Goal: Information Seeking & Learning: Learn about a topic

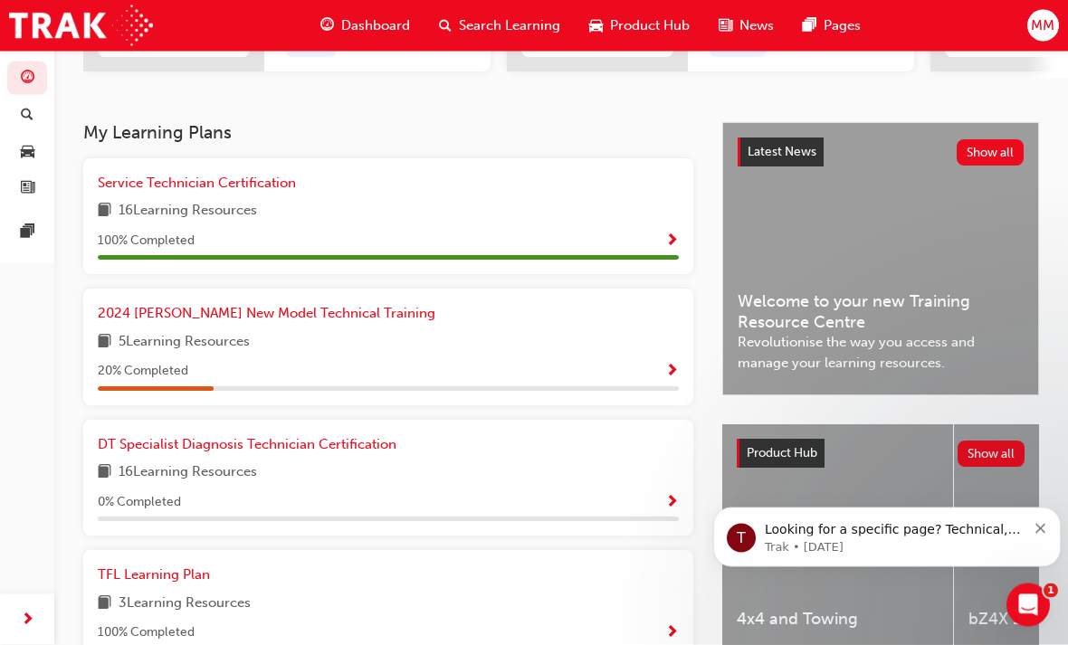
scroll to position [338, 0]
click at [163, 313] on span "2024 [PERSON_NAME] New Model Technical Training" at bounding box center [267, 313] width 338 height 16
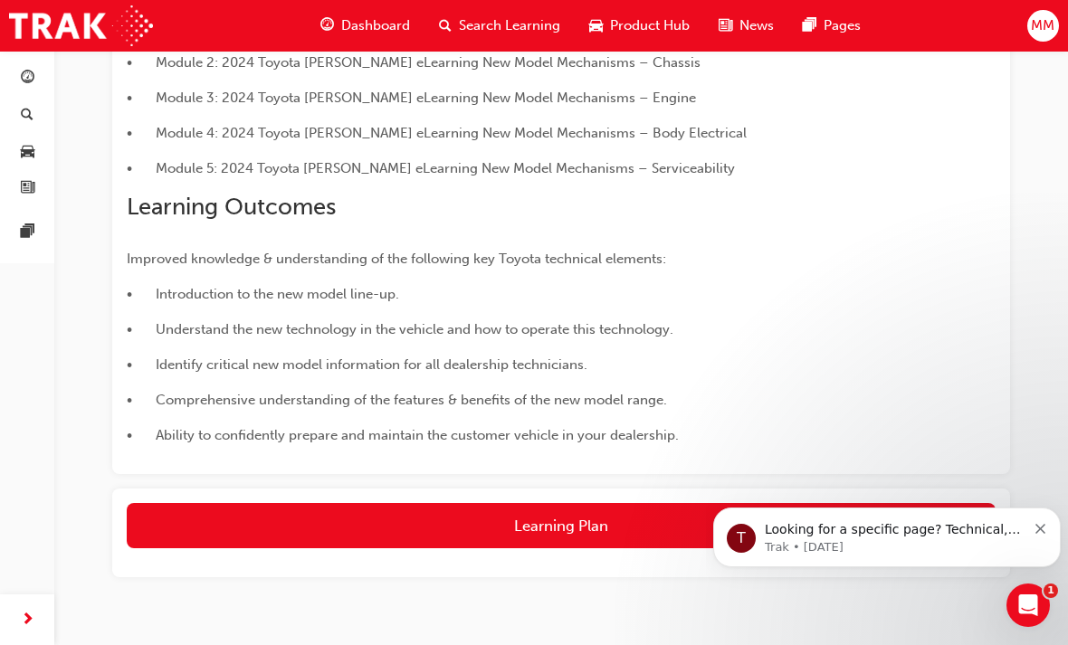
scroll to position [491, 0]
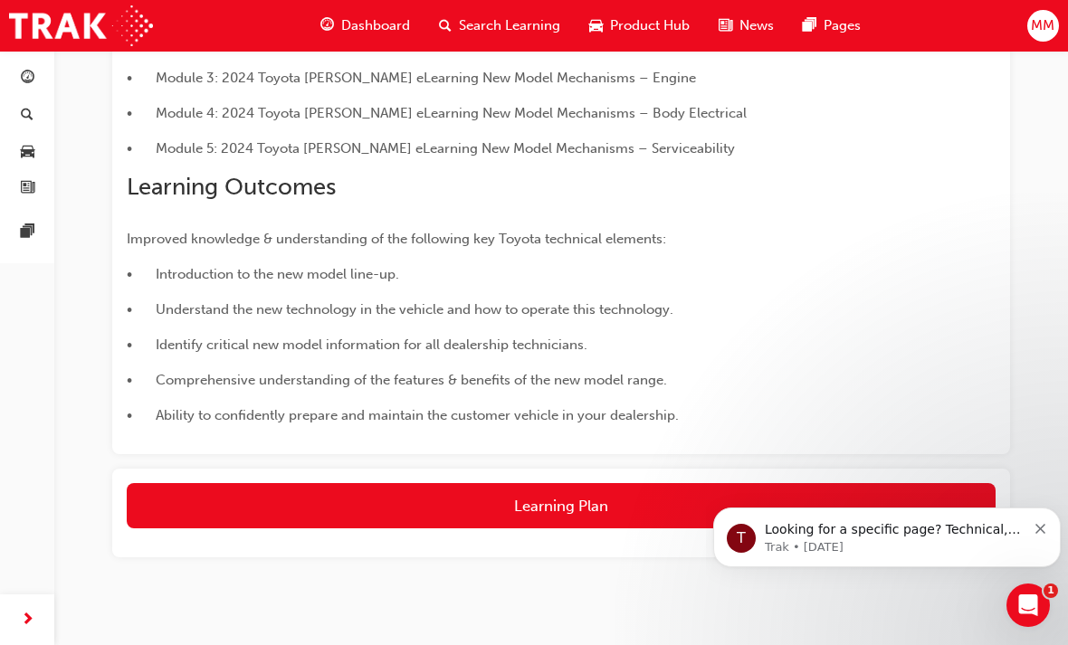
click at [624, 502] on button "Learning Plan" at bounding box center [561, 505] width 869 height 45
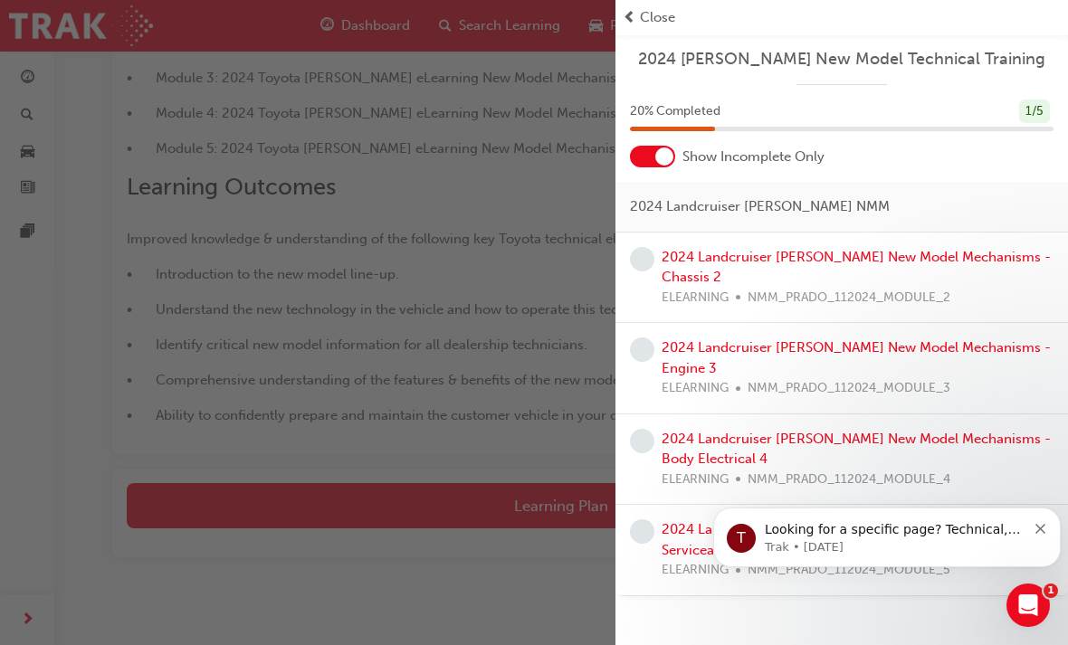
click at [786, 262] on link "2024 Landcruiser [PERSON_NAME] New Model Mechanisms - Chassis 2" at bounding box center [856, 267] width 389 height 37
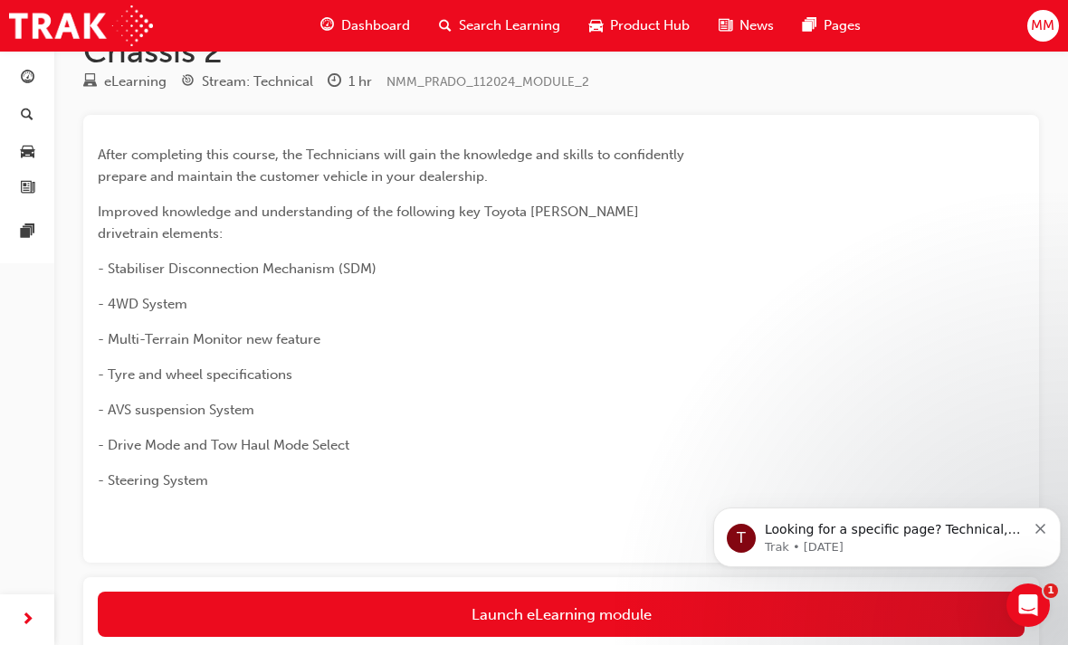
scroll to position [190, 0]
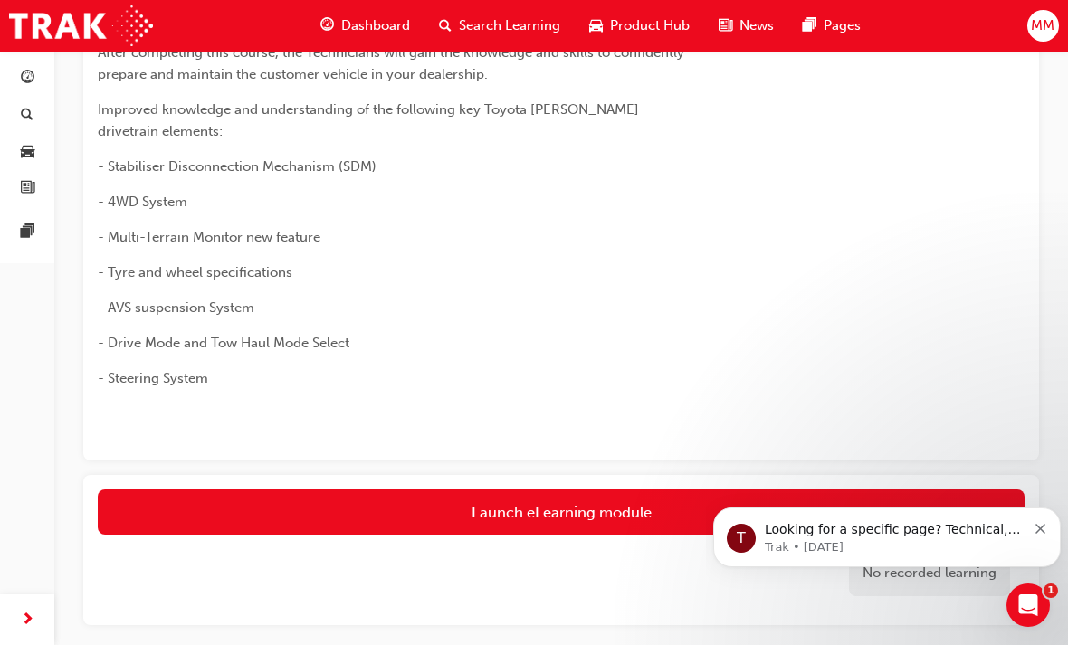
click at [624, 490] on link "Launch eLearning module" at bounding box center [561, 512] width 927 height 45
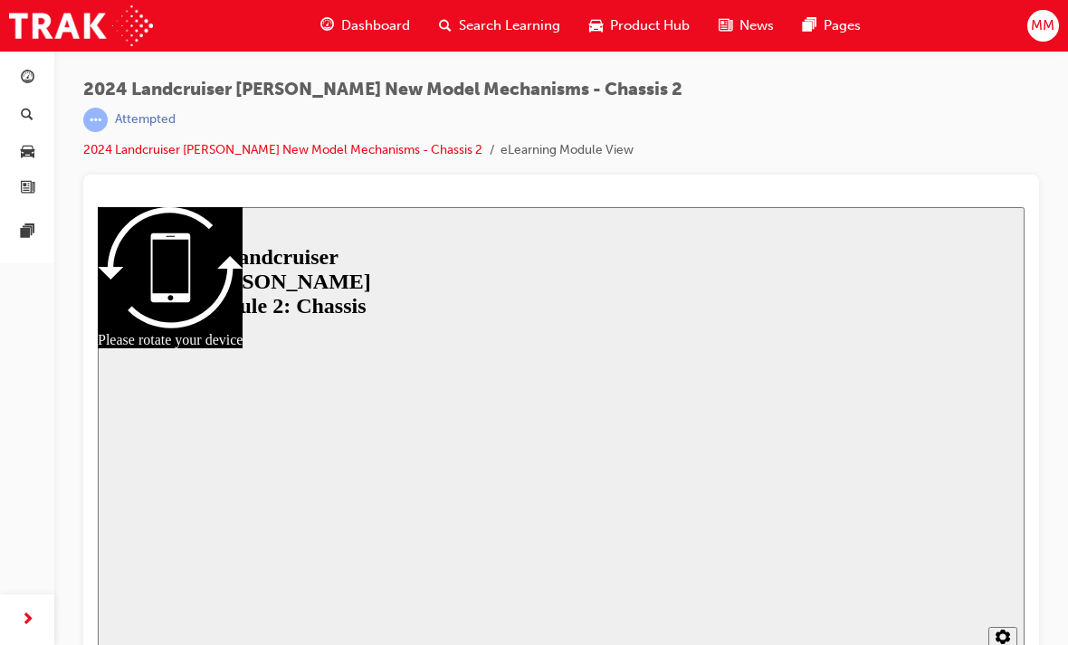
scroll to position [24, 0]
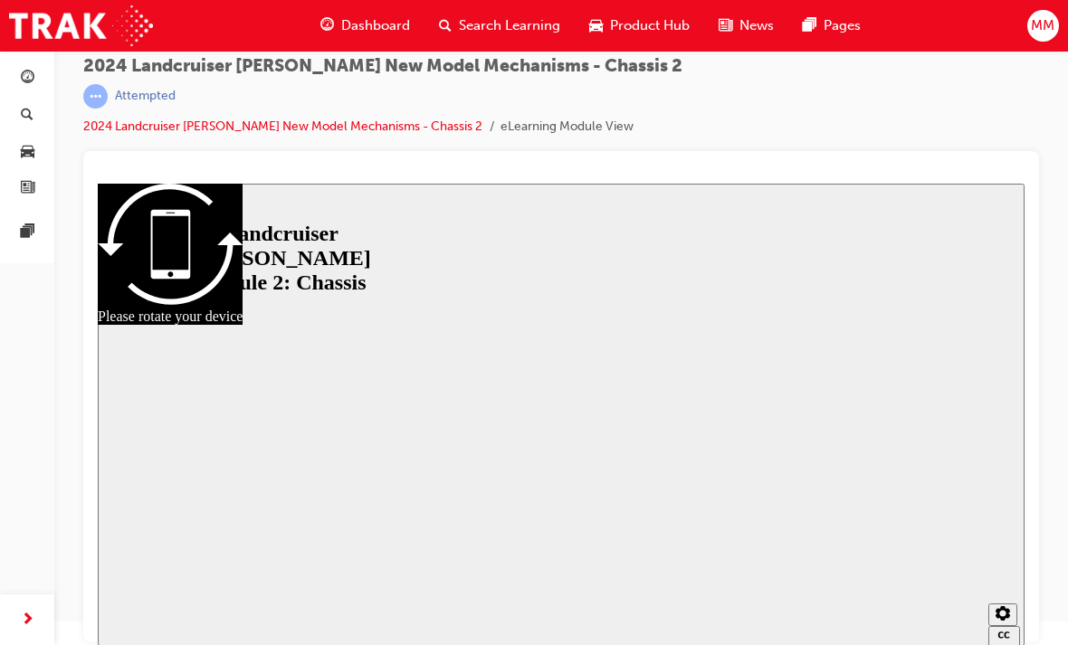
click at [567, 403] on div at bounding box center [560, 415] width 613 height 345
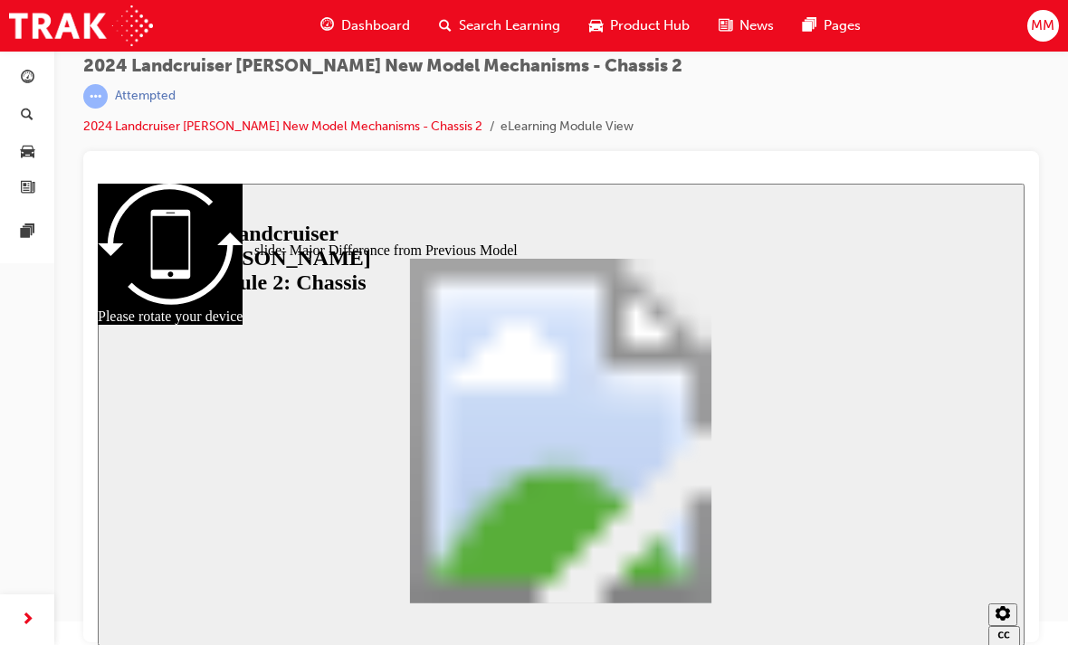
click at [368, 23] on span "Dashboard" at bounding box center [375, 25] width 69 height 21
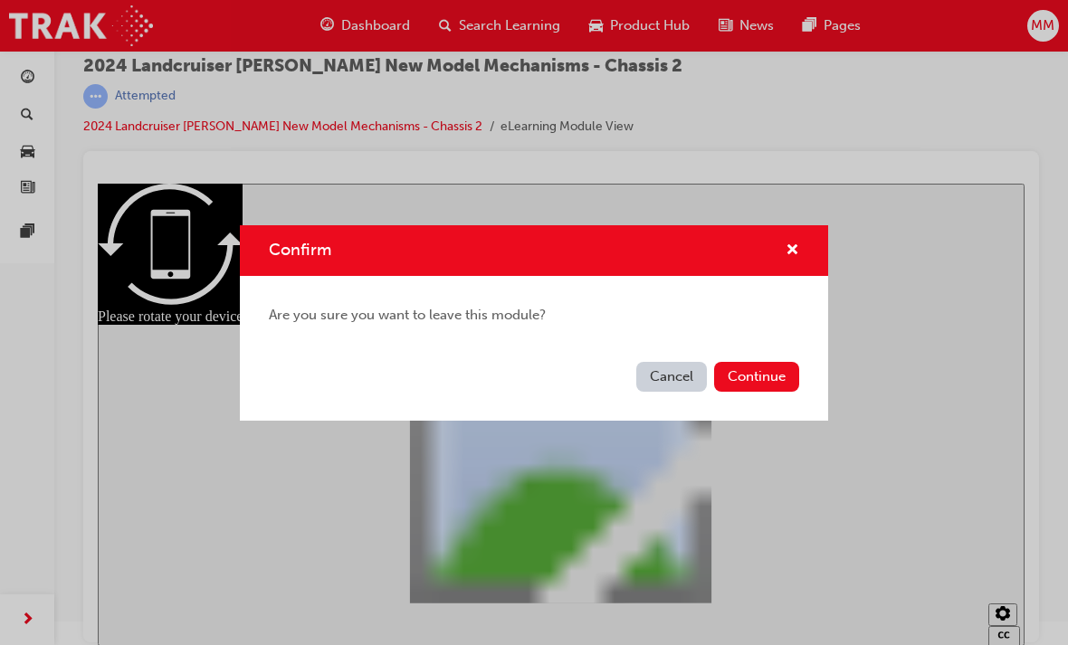
click at [756, 367] on button "Continue" at bounding box center [756, 377] width 85 height 30
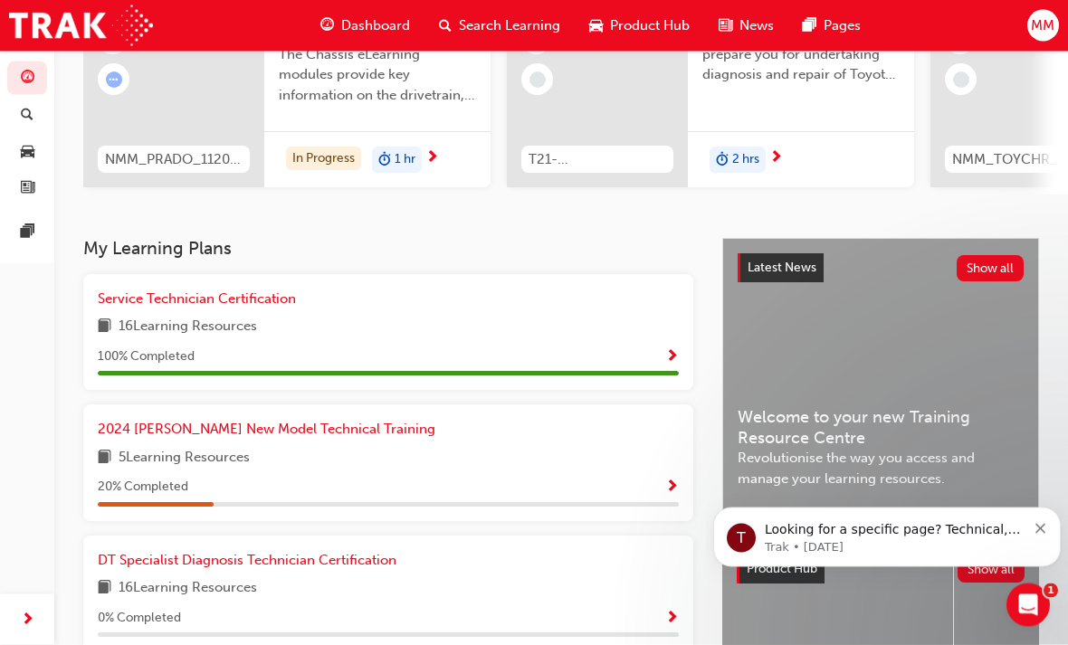
scroll to position [224, 0]
click at [262, 425] on span "2024 [PERSON_NAME] New Model Technical Training" at bounding box center [267, 428] width 338 height 16
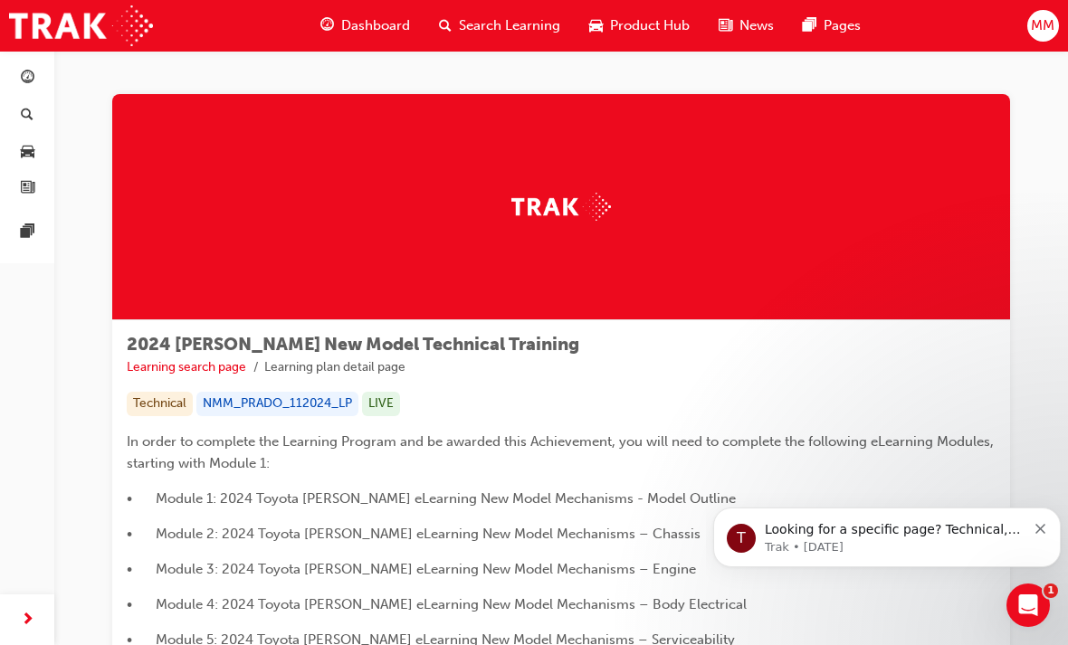
click at [376, 24] on span "Dashboard" at bounding box center [375, 25] width 69 height 21
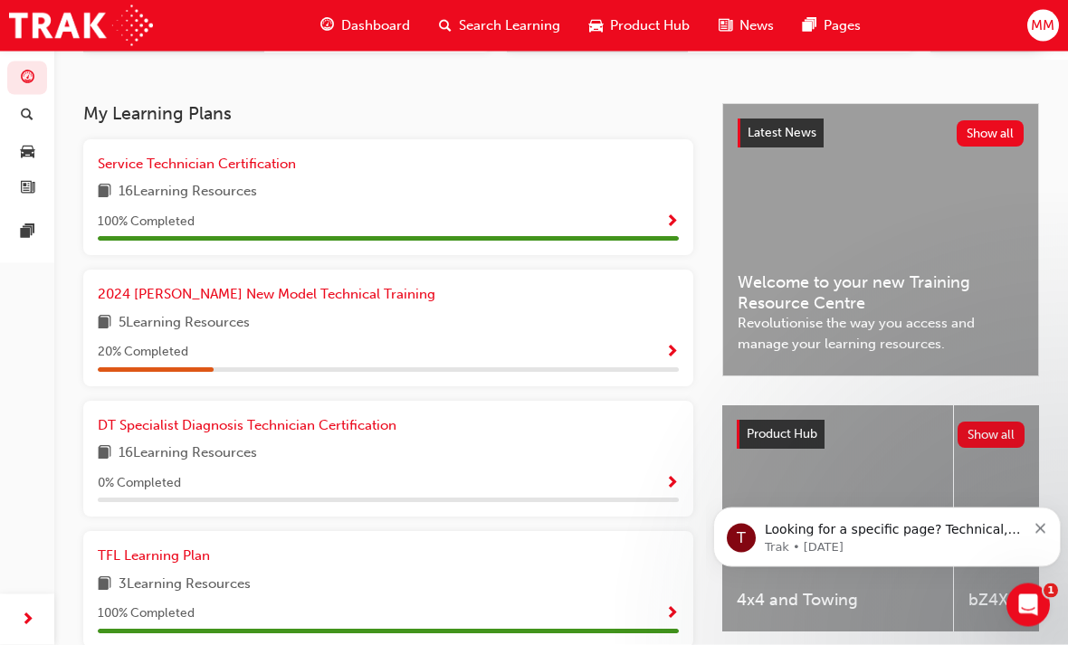
scroll to position [358, 0]
click at [294, 285] on span "2024 [PERSON_NAME] New Model Technical Training" at bounding box center [267, 293] width 338 height 16
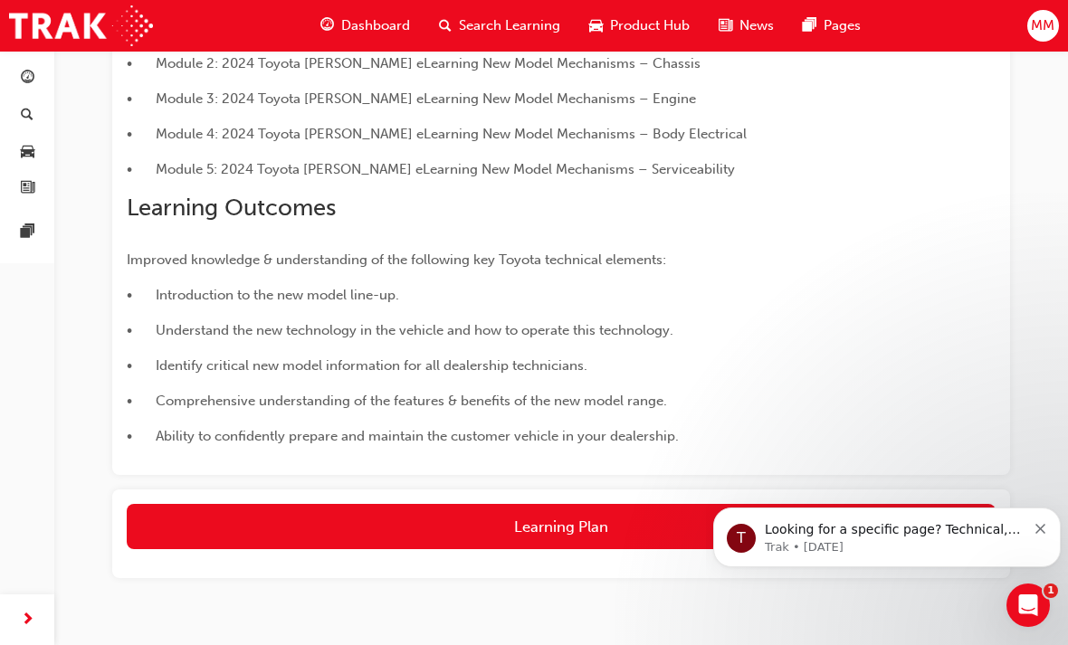
scroll to position [491, 0]
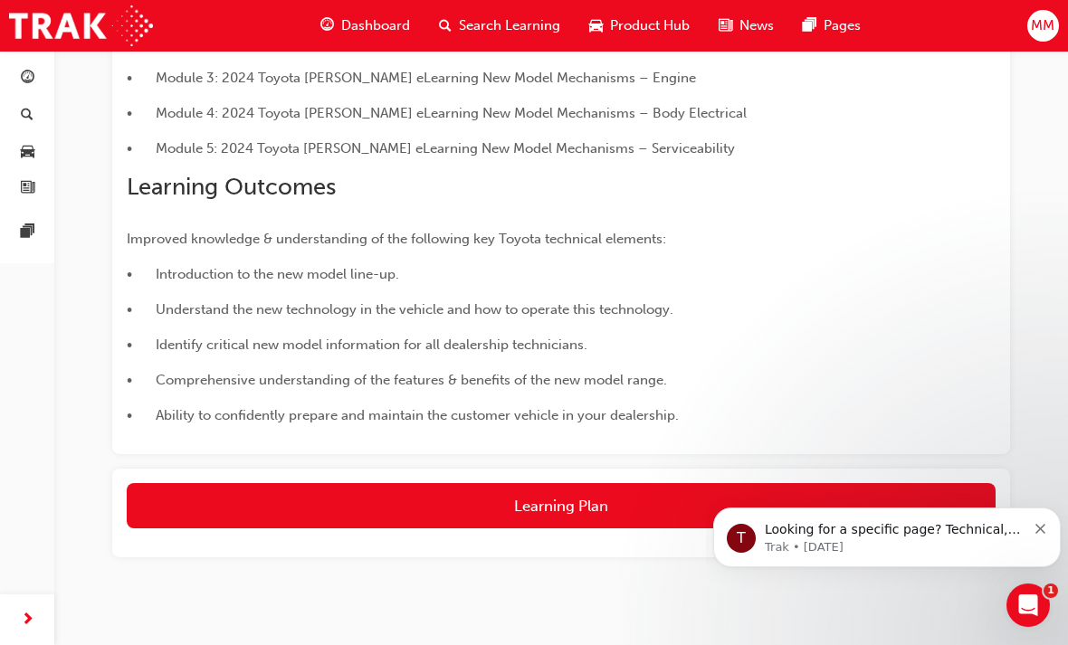
click at [602, 495] on button "Learning Plan" at bounding box center [561, 505] width 869 height 45
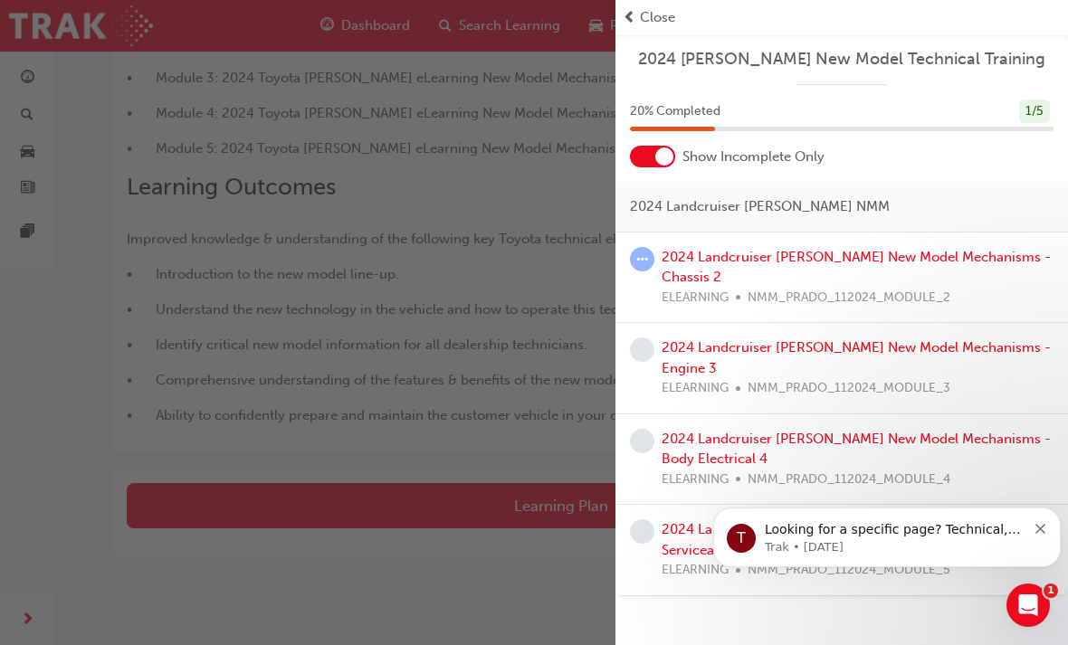
click at [784, 150] on span "Show Incomplete Only" at bounding box center [753, 157] width 142 height 21
click at [775, 106] on div "20 % Completed 1 / 5" at bounding box center [842, 112] width 424 height 24
click at [649, 138] on div "20 % Completed 1 / 5" at bounding box center [841, 123] width 453 height 47
click at [989, 110] on div "20 % Completed 1 / 5" at bounding box center [842, 112] width 424 height 24
click at [1040, 106] on div "1 / 5" at bounding box center [1034, 112] width 31 height 24
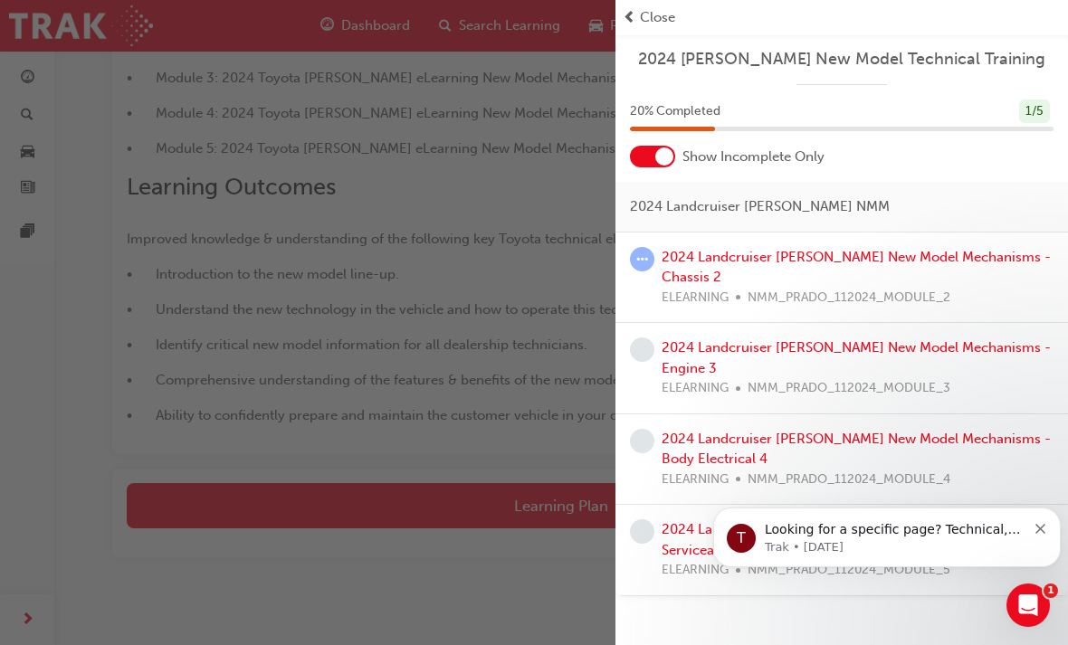
click at [714, 110] on span "20 % Completed" at bounding box center [675, 111] width 91 height 21
click at [702, 203] on span "2024 Landcruiser [PERSON_NAME] NMM" at bounding box center [760, 206] width 260 height 21
click at [713, 196] on span "2024 Landcruiser [PERSON_NAME] NMM" at bounding box center [760, 206] width 260 height 21
click at [665, 152] on div at bounding box center [664, 157] width 18 height 18
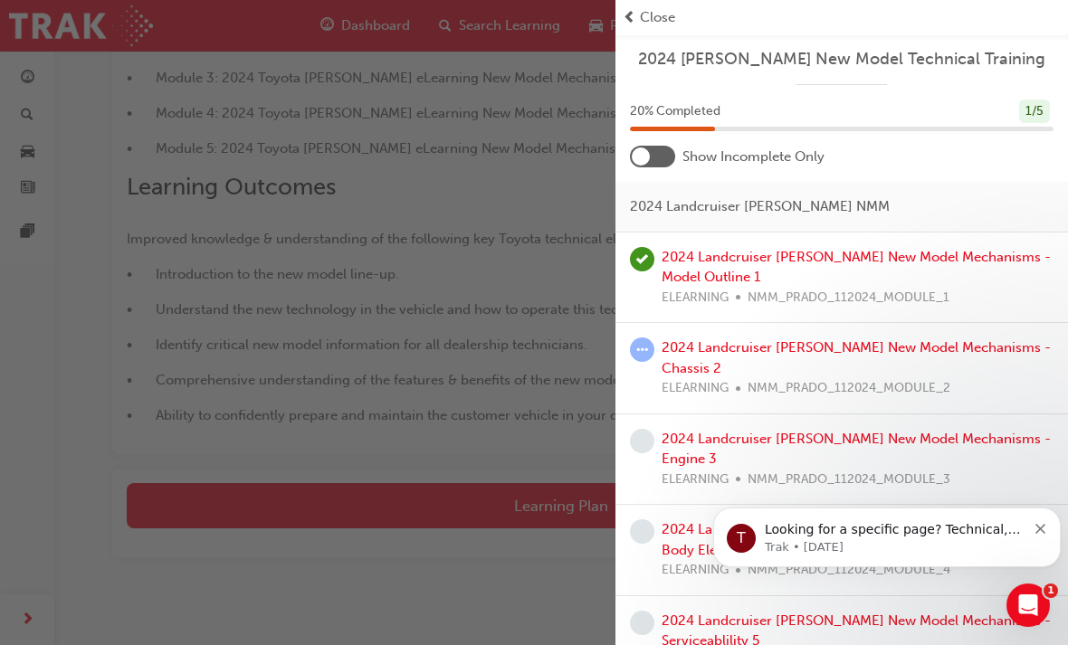
click at [650, 109] on span "20 % Completed" at bounding box center [675, 111] width 91 height 21
click at [659, 113] on span "20 % Completed" at bounding box center [675, 111] width 91 height 21
click at [681, 127] on div at bounding box center [672, 129] width 85 height 5
click at [744, 291] on div "ELEARNING NMM_PRADO_112024_MODULE_1" at bounding box center [858, 298] width 392 height 21
click at [744, 290] on div "ELEARNING NMM_PRADO_112024_MODULE_1" at bounding box center [858, 298] width 392 height 21
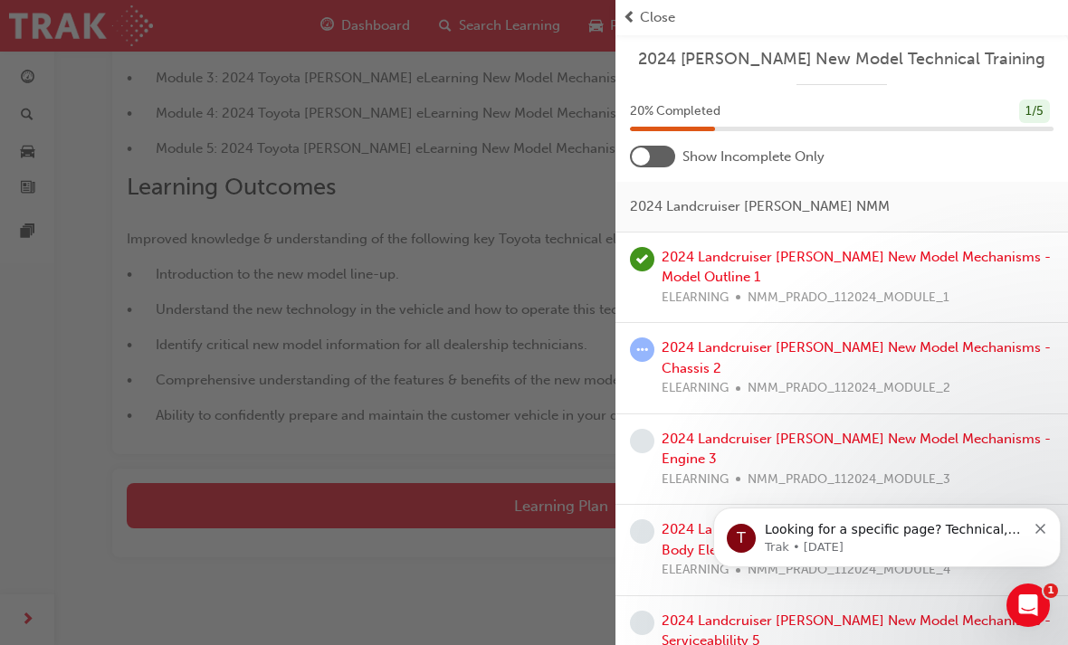
click at [688, 249] on link "2024 Landcruiser [PERSON_NAME] New Model Mechanisms - Model Outline 1" at bounding box center [856, 267] width 389 height 37
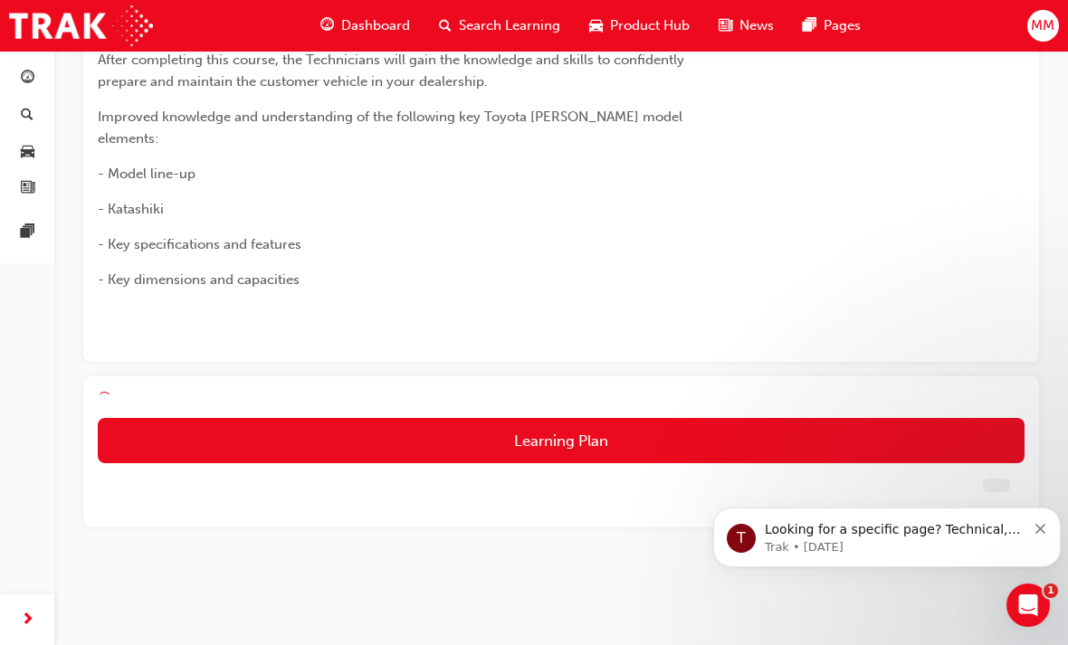
scroll to position [81, 0]
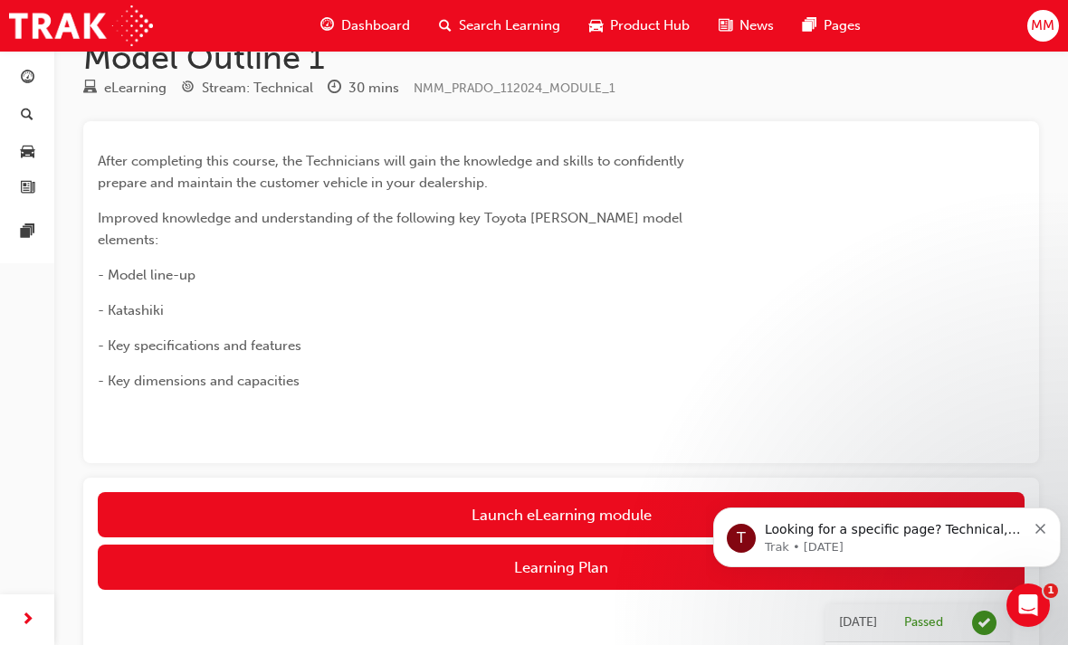
click at [580, 492] on link "Launch eLearning module" at bounding box center [561, 514] width 927 height 45
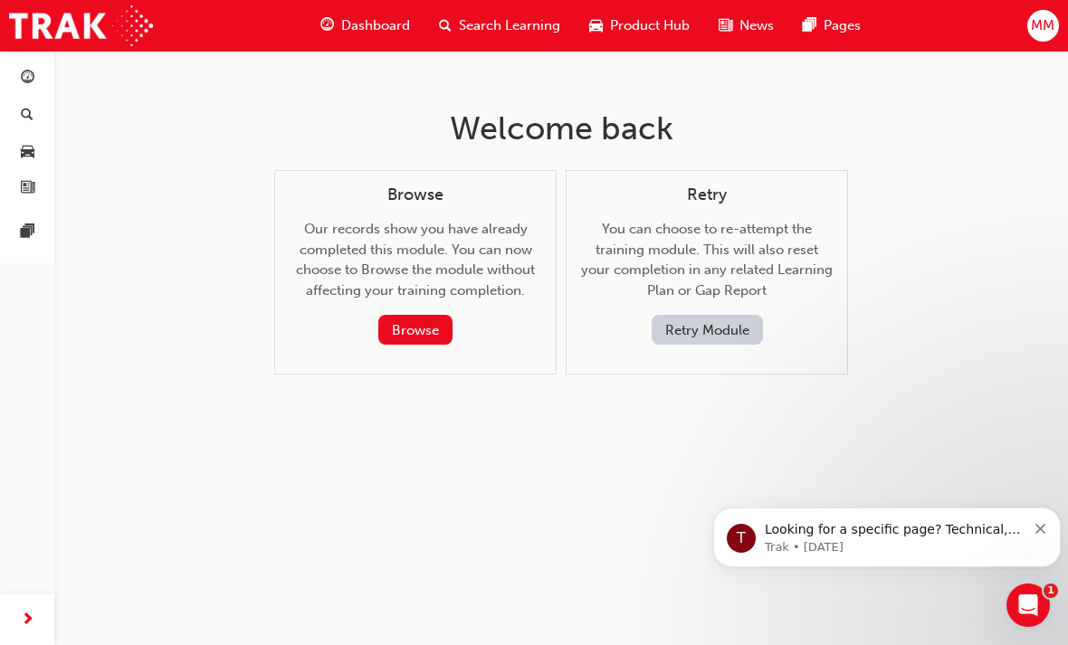
click at [406, 330] on button "Browse" at bounding box center [415, 330] width 74 height 30
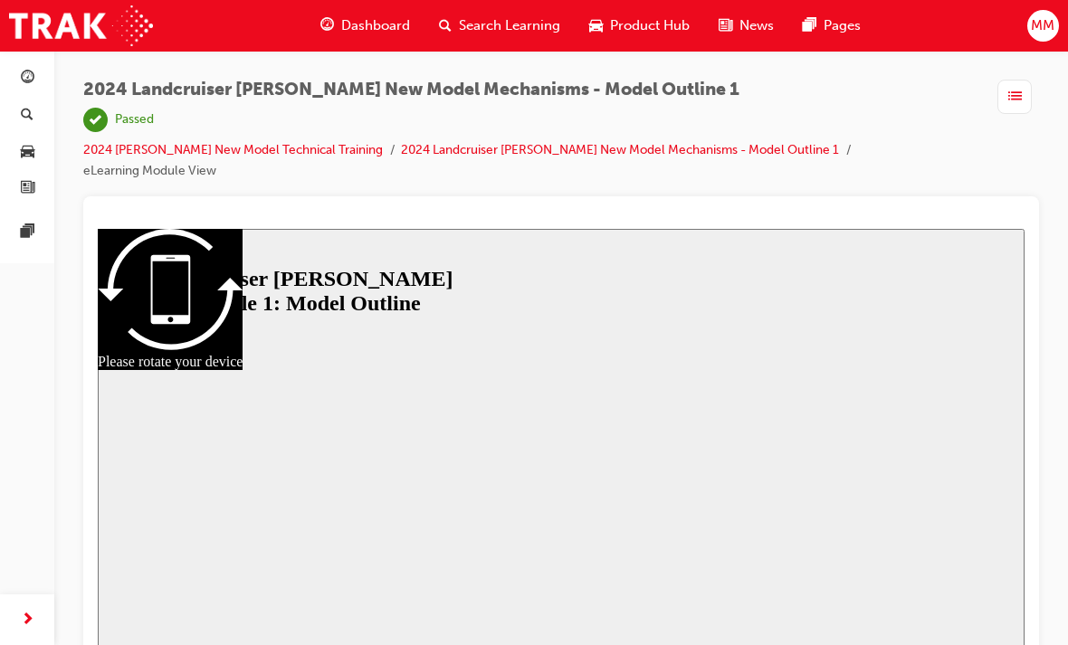
scroll to position [24, 0]
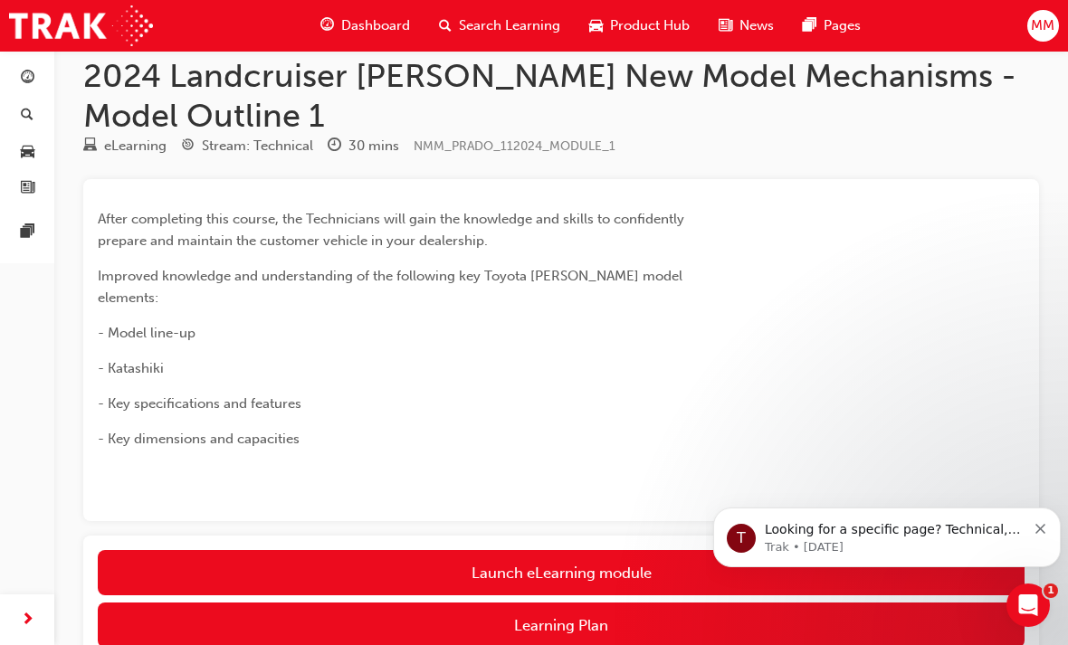
scroll to position [139, 0]
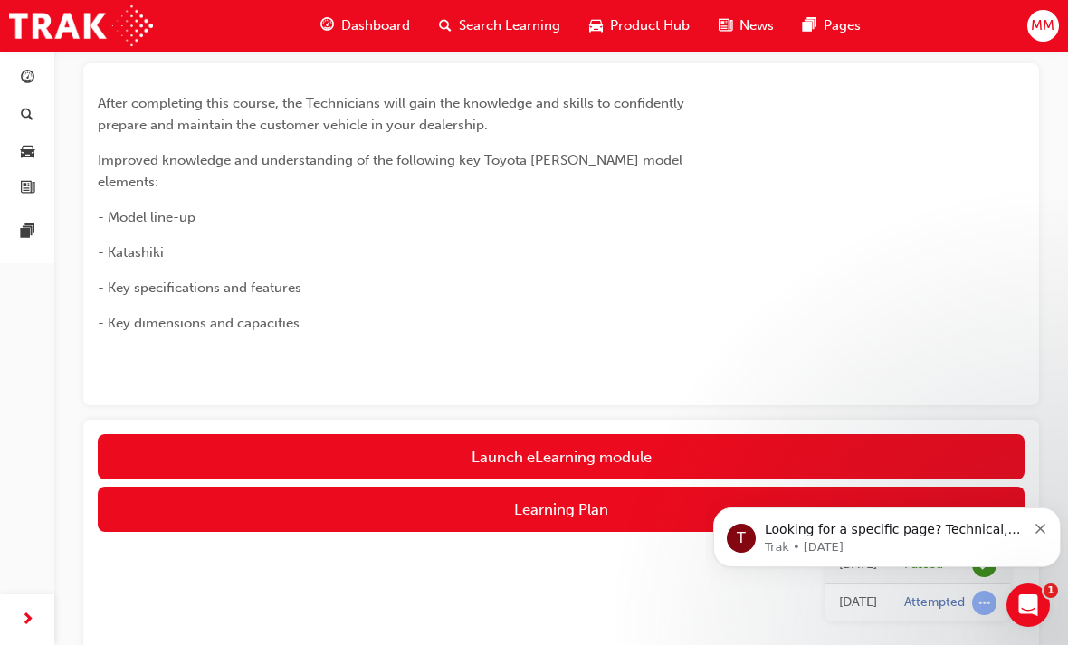
click at [324, 487] on button "Learning Plan" at bounding box center [561, 509] width 927 height 45
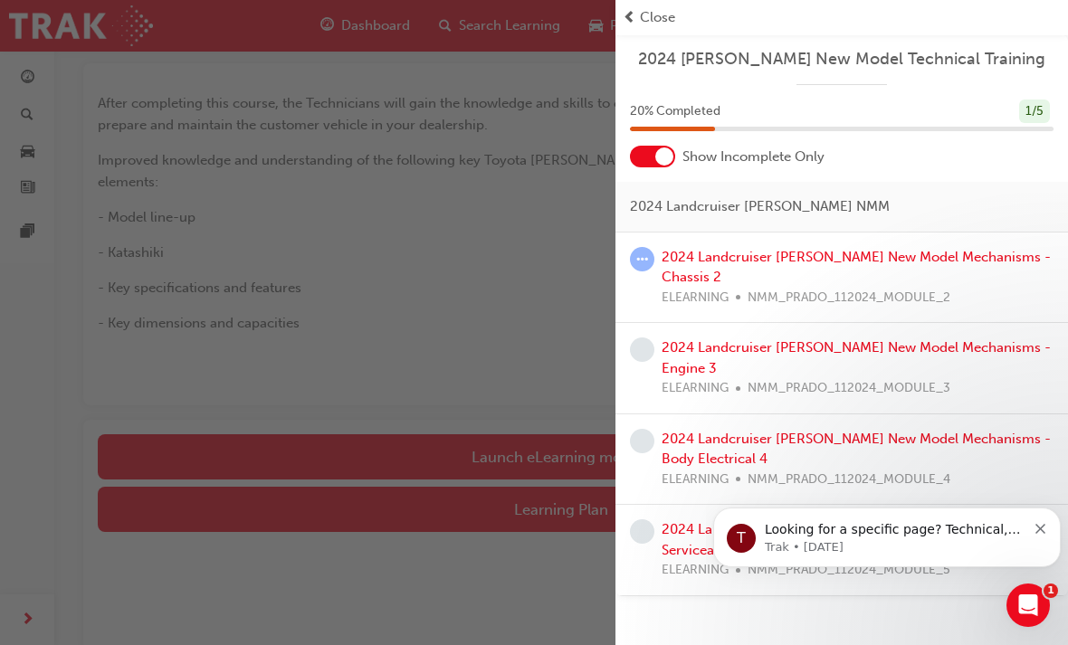
click at [696, 257] on link "2024 Landcruiser [PERSON_NAME] New Model Mechanisms - Chassis 2" at bounding box center [856, 267] width 389 height 37
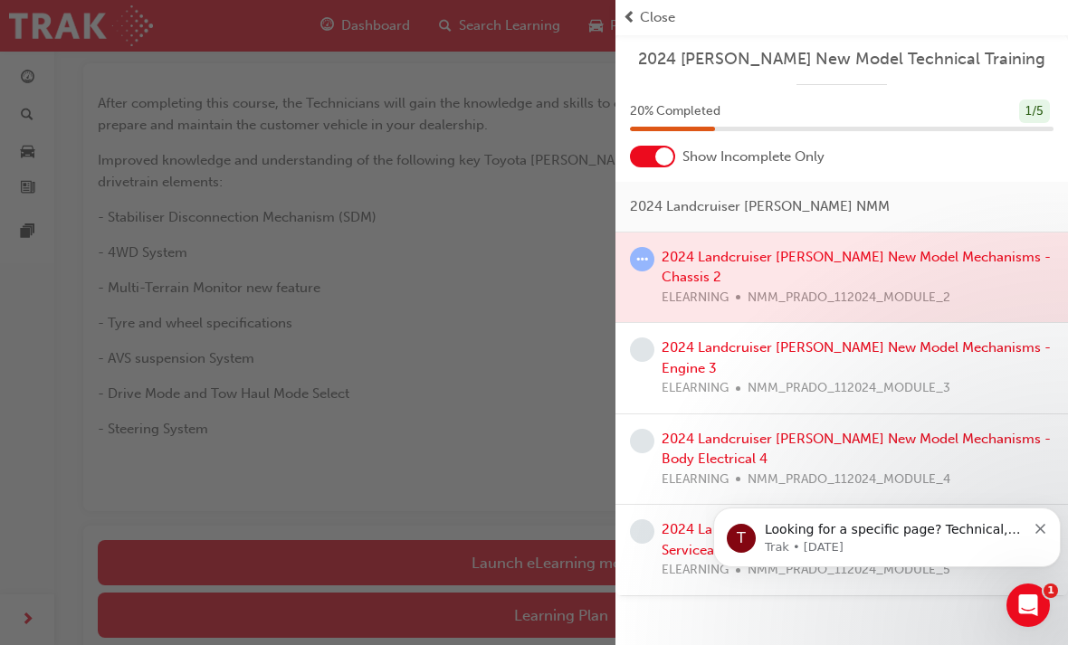
click at [728, 254] on div at bounding box center [841, 278] width 453 height 91
click at [698, 262] on div at bounding box center [841, 278] width 453 height 91
click at [643, 263] on span "learningRecordVerb_ATTEMPT-icon" at bounding box center [642, 259] width 24 height 24
click at [643, 259] on span "learningRecordVerb_ATTEMPT-icon" at bounding box center [642, 259] width 24 height 24
click at [649, 262] on span "learningRecordVerb_ATTEMPT-icon" at bounding box center [642, 259] width 24 height 24
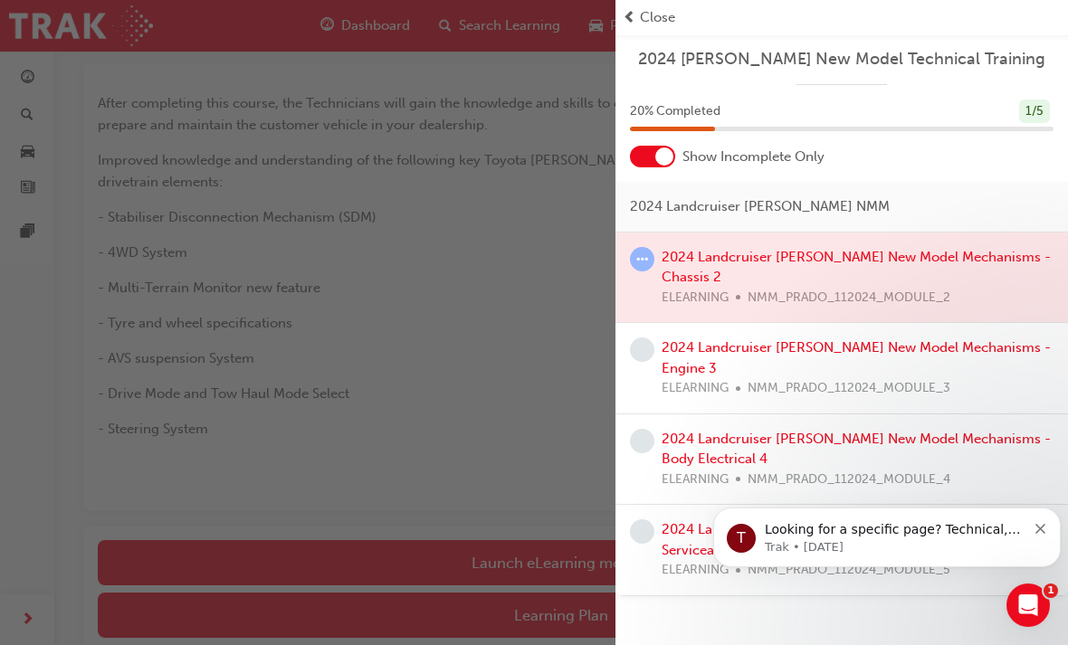
click at [716, 262] on div at bounding box center [841, 278] width 453 height 91
click at [712, 244] on div at bounding box center [841, 278] width 453 height 91
click at [768, 239] on div at bounding box center [841, 278] width 453 height 91
click at [713, 200] on span "2024 Landcruiser [PERSON_NAME] NMM" at bounding box center [760, 206] width 260 height 21
click at [915, 259] on div at bounding box center [841, 278] width 453 height 91
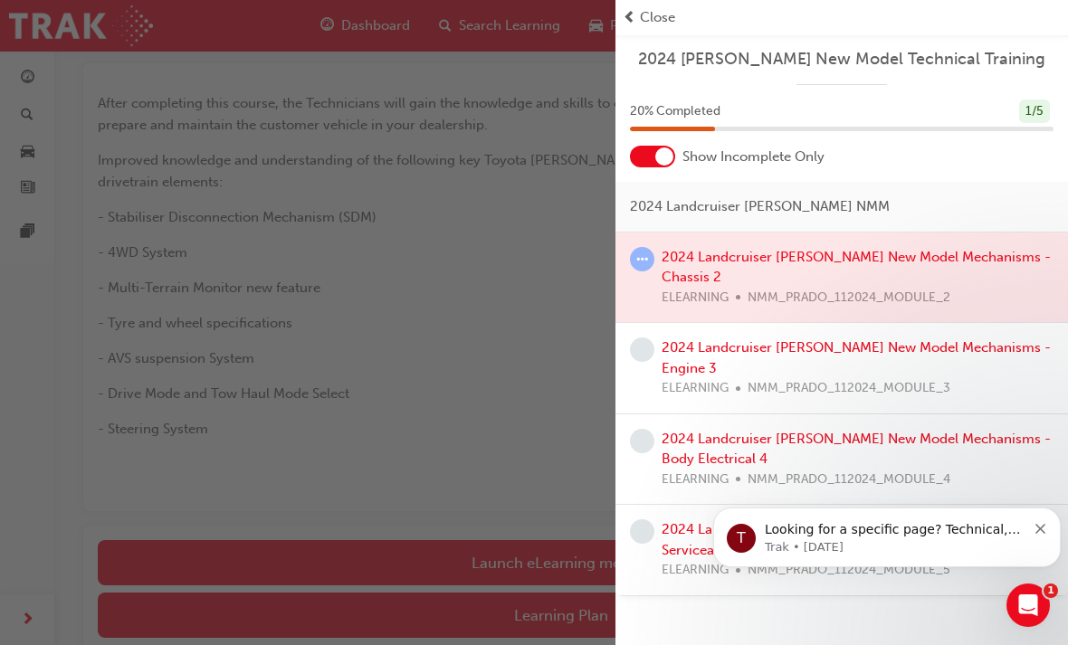
click at [867, 263] on div at bounding box center [841, 278] width 453 height 91
click at [809, 272] on div at bounding box center [841, 278] width 453 height 91
click at [634, 263] on span "learningRecordVerb_ATTEMPT-icon" at bounding box center [642, 259] width 24 height 24
click at [659, 260] on div at bounding box center [841, 278] width 453 height 91
click at [843, 255] on div at bounding box center [841, 278] width 453 height 91
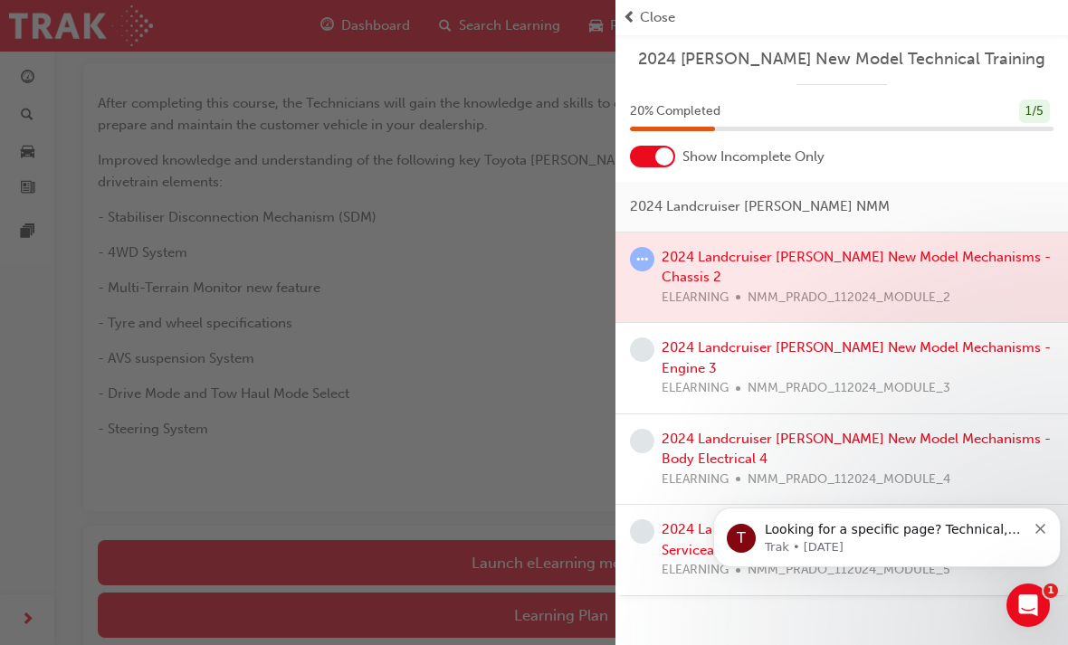
click at [942, 253] on div at bounding box center [841, 278] width 453 height 91
click at [755, 270] on div at bounding box center [841, 278] width 453 height 91
click at [676, 265] on div at bounding box center [841, 278] width 453 height 91
click at [660, 255] on div at bounding box center [841, 278] width 453 height 91
click at [734, 265] on div at bounding box center [841, 278] width 453 height 91
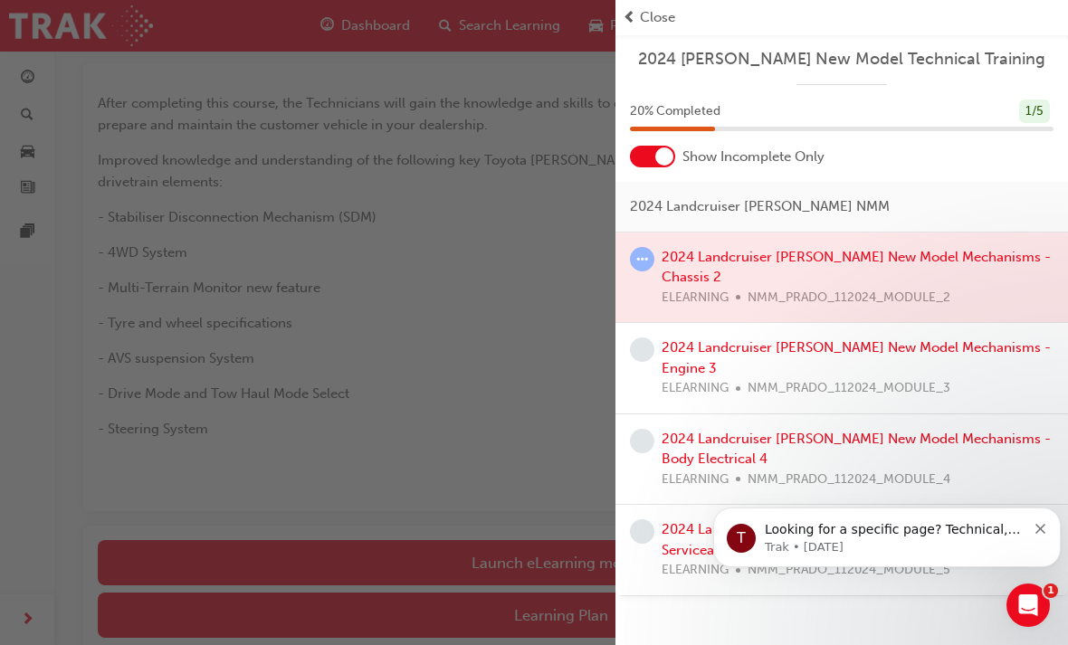
click at [655, 248] on div at bounding box center [841, 278] width 453 height 91
click at [1036, 600] on icon "Open Intercom Messenger" at bounding box center [1029, 606] width 30 height 30
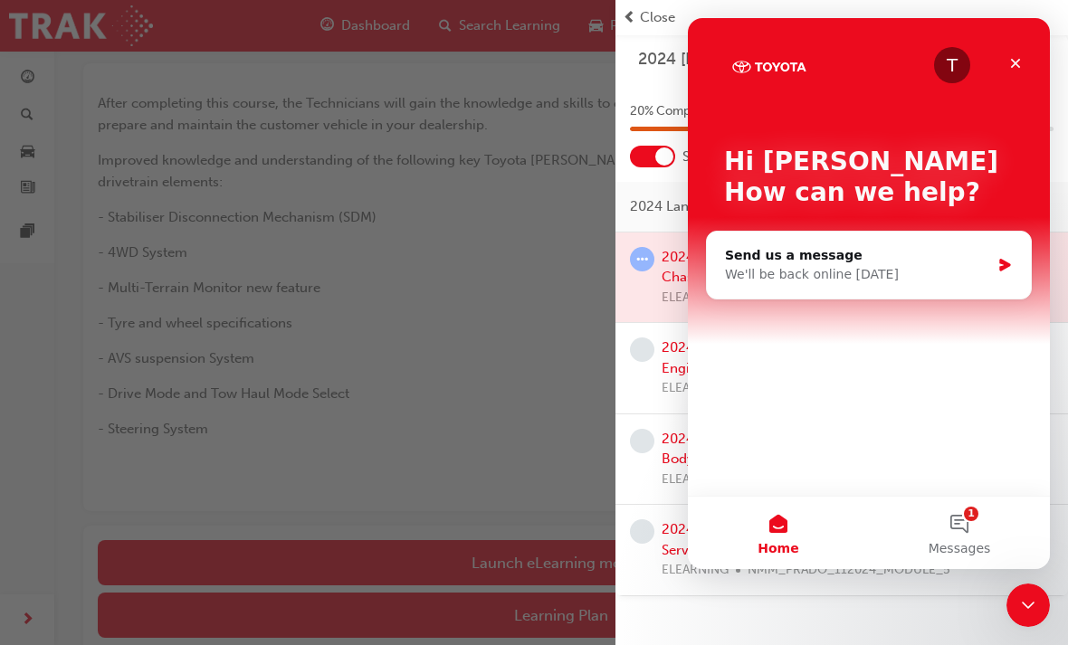
click at [1010, 604] on div "Close Intercom Messenger" at bounding box center [1027, 605] width 43 height 43
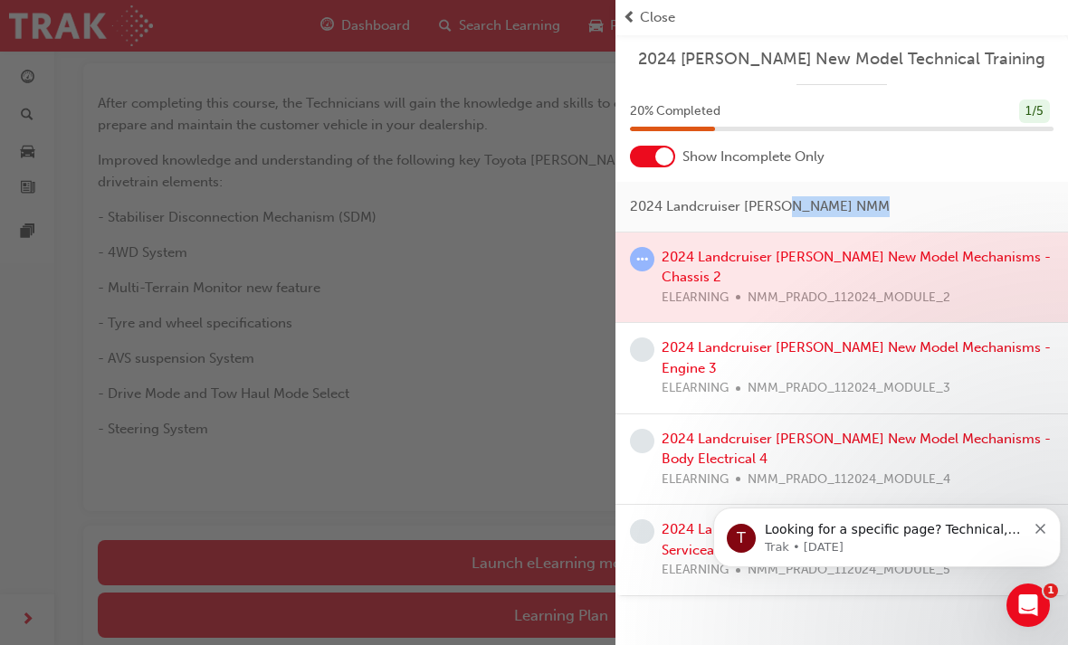
click at [821, 262] on div at bounding box center [841, 278] width 453 height 91
click at [1007, 258] on div at bounding box center [841, 278] width 453 height 91
click at [634, 253] on span "learningRecordVerb_ATTEMPT-icon" at bounding box center [642, 259] width 24 height 24
click at [649, 255] on span "learningRecordVerb_ATTEMPT-icon" at bounding box center [642, 259] width 24 height 24
click at [648, 254] on span "learningRecordVerb_ATTEMPT-icon" at bounding box center [642, 259] width 24 height 24
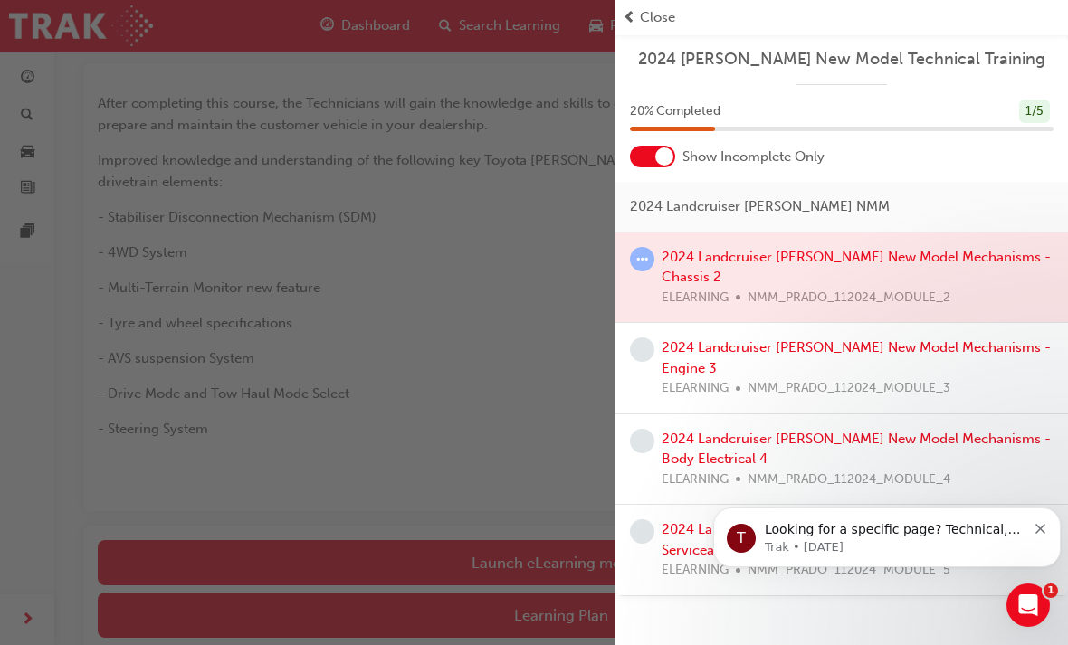
click at [661, 255] on div at bounding box center [841, 278] width 453 height 91
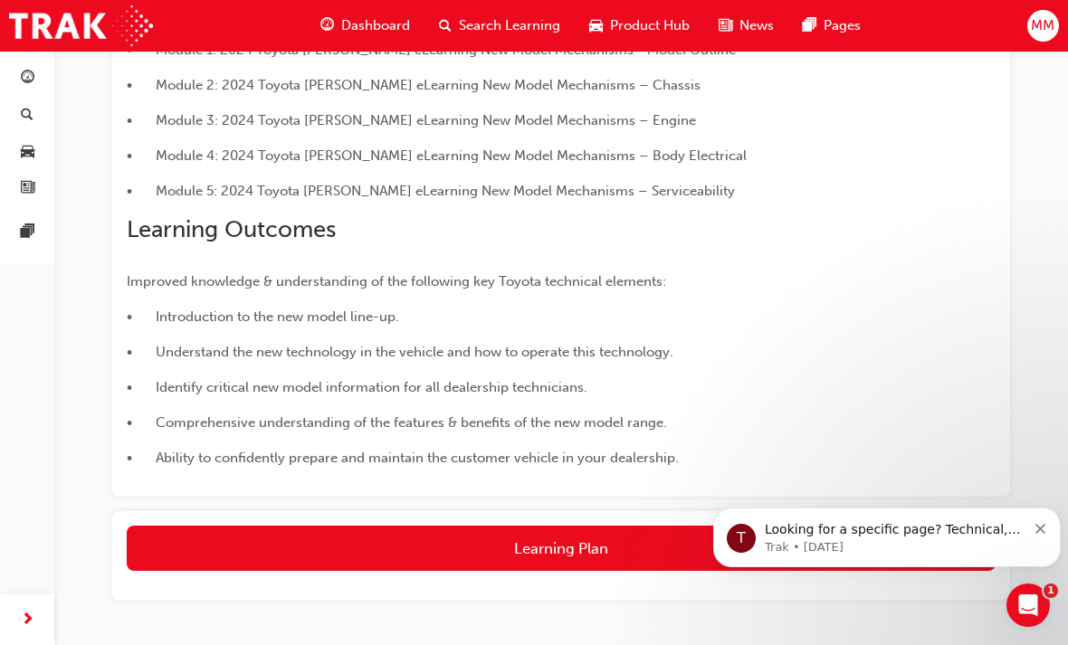
scroll to position [491, 0]
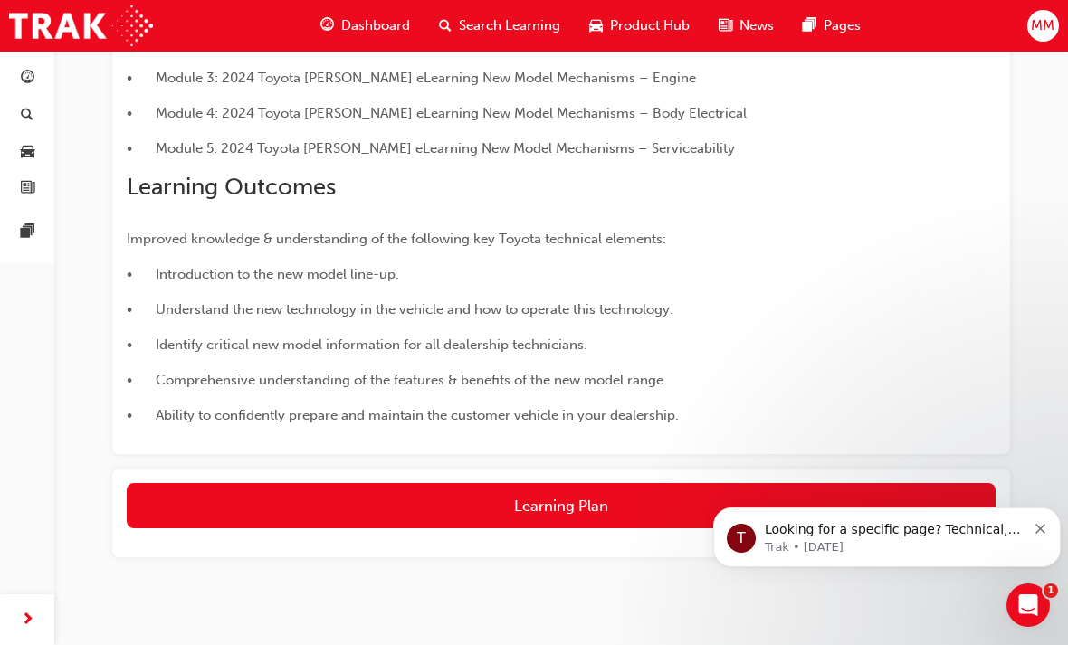
click at [552, 512] on button "Learning Plan" at bounding box center [561, 505] width 869 height 45
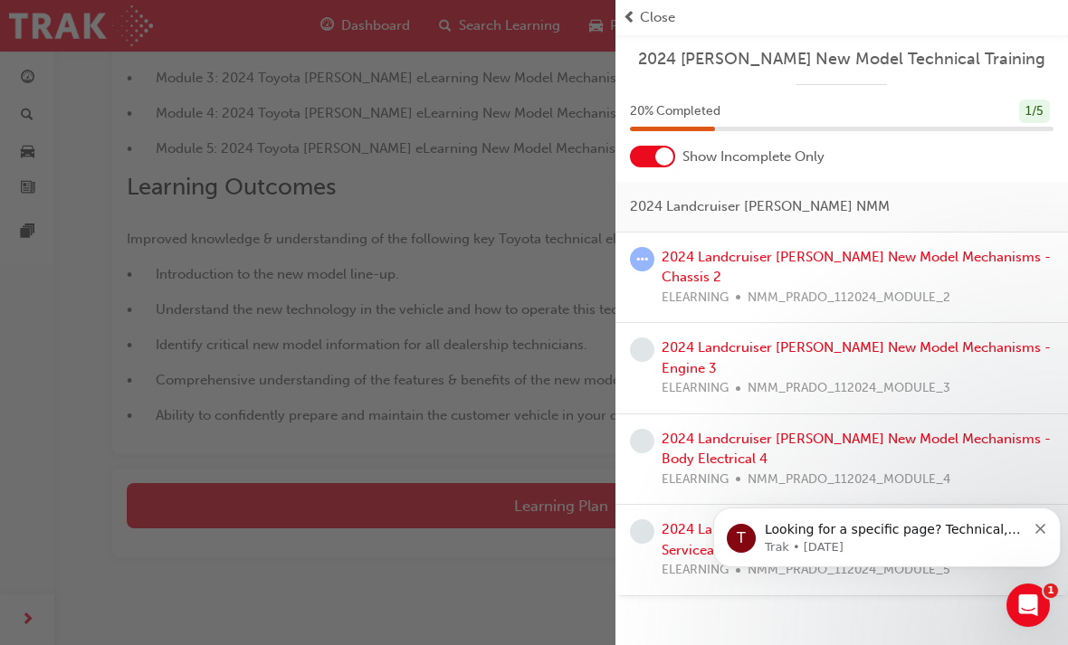
click at [764, 249] on link "2024 Landcruiser [PERSON_NAME] New Model Mechanisms - Chassis 2" at bounding box center [856, 267] width 389 height 37
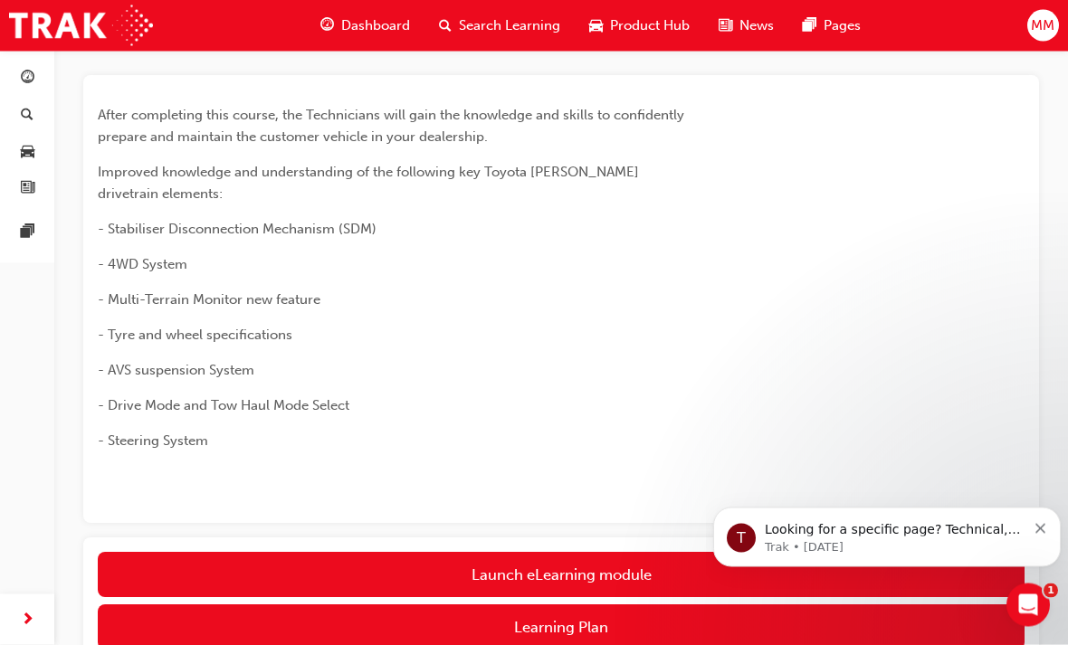
scroll to position [128, 0]
click at [595, 552] on link "Launch eLearning module" at bounding box center [561, 574] width 927 height 45
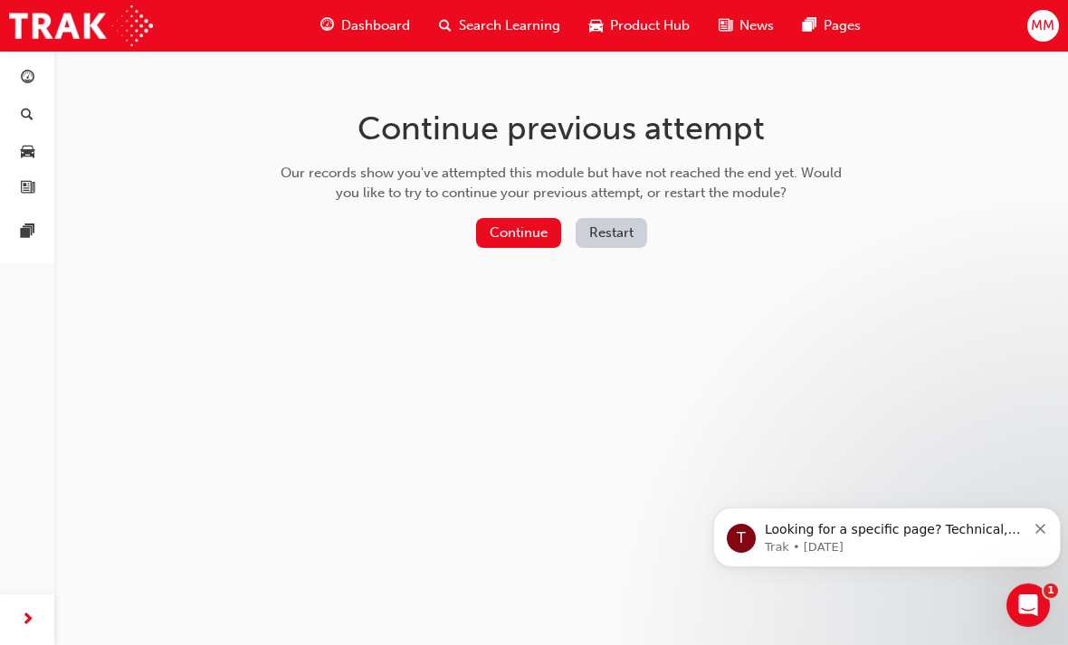
click at [512, 225] on button "Continue" at bounding box center [518, 233] width 85 height 30
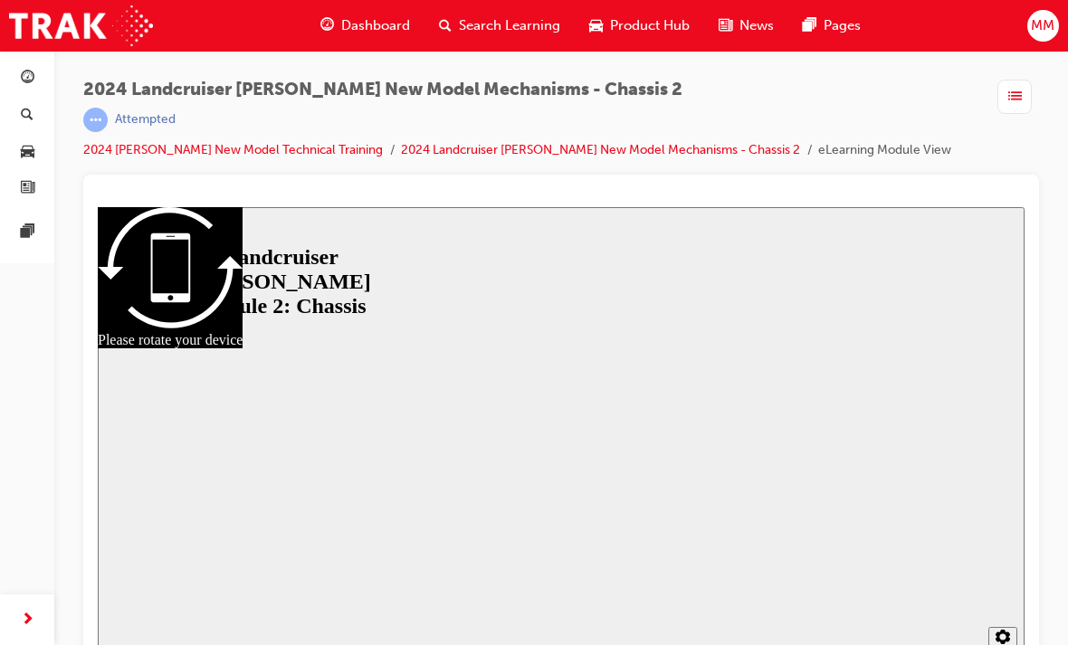
scroll to position [24, 0]
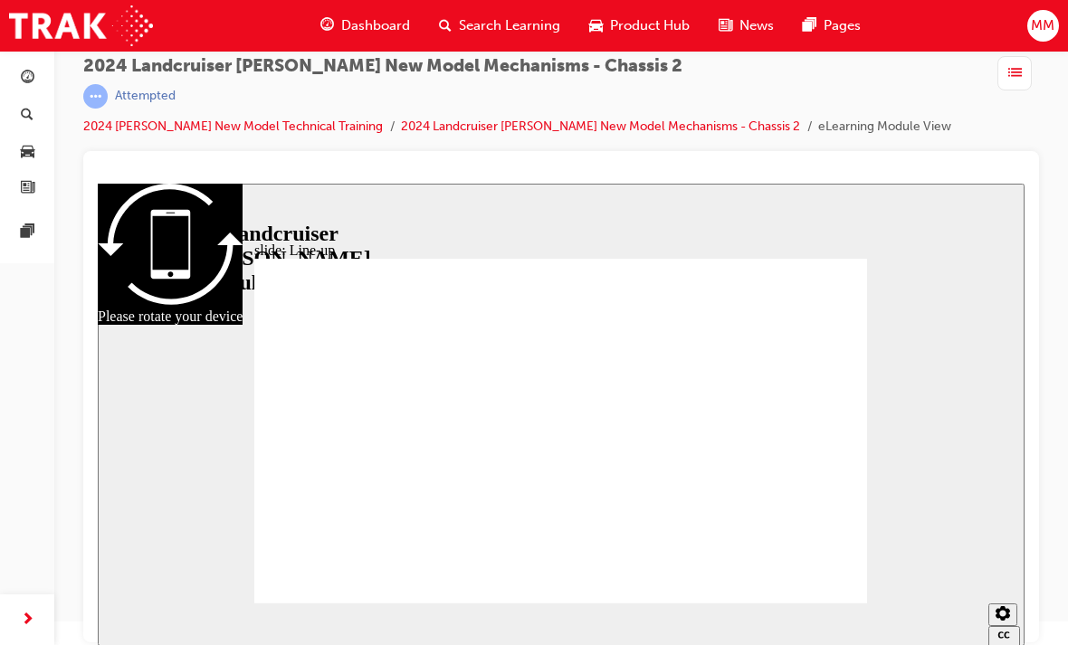
click at [56, 452] on div "2024 Landcruiser Prado New Model Mechanisms - Chassis 2 | Attempted 2024 Prado …" at bounding box center [561, 301] width 1014 height 549
radio input "true"
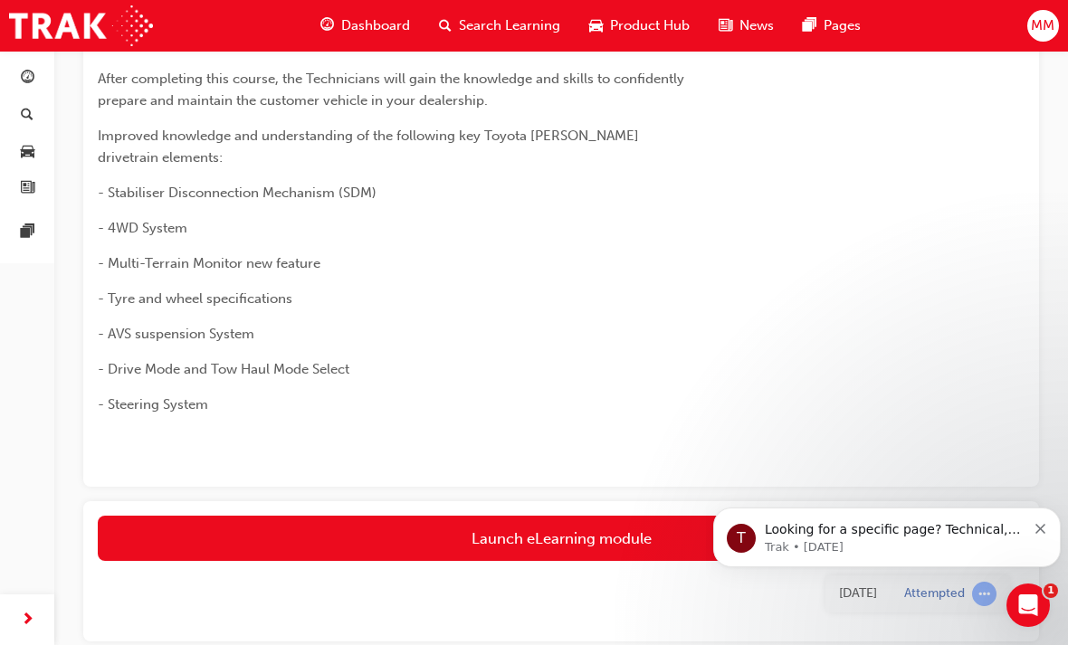
scroll to position [180, 0]
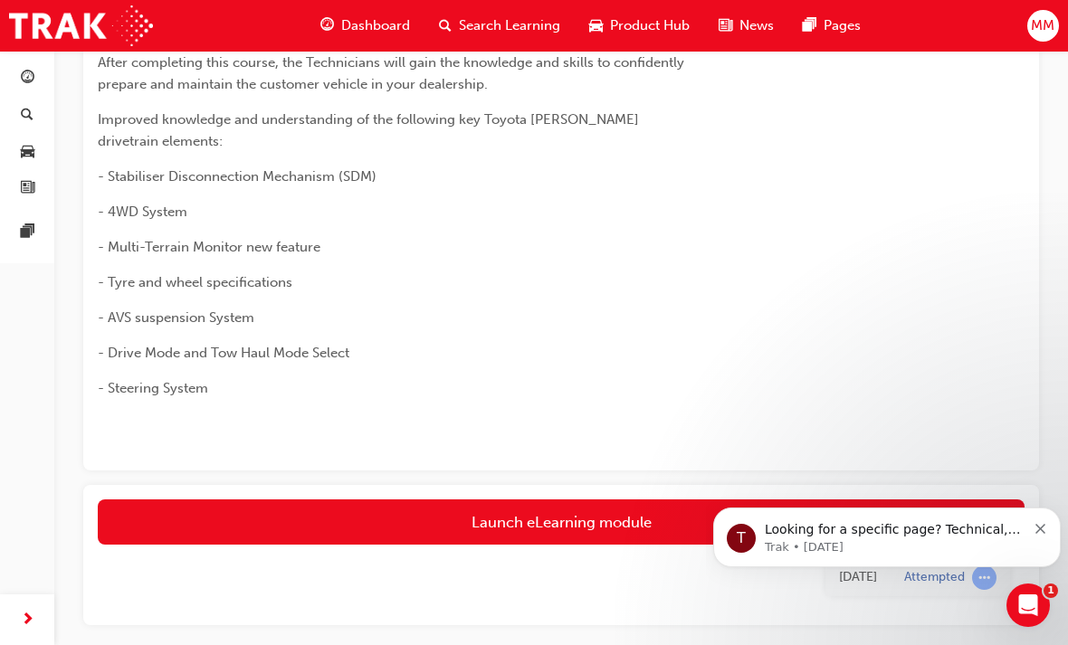
click at [437, 15] on div "Search Learning" at bounding box center [499, 25] width 150 height 37
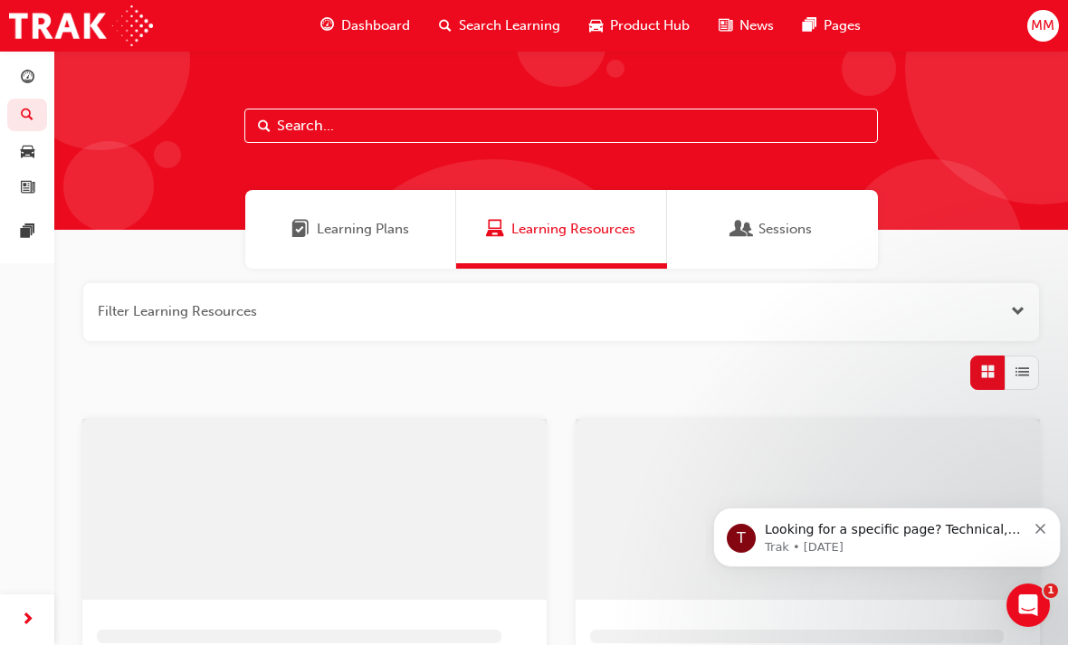
click at [563, 257] on div "Learning Resources" at bounding box center [561, 229] width 211 height 79
click at [567, 231] on span "Learning Resources" at bounding box center [573, 229] width 124 height 21
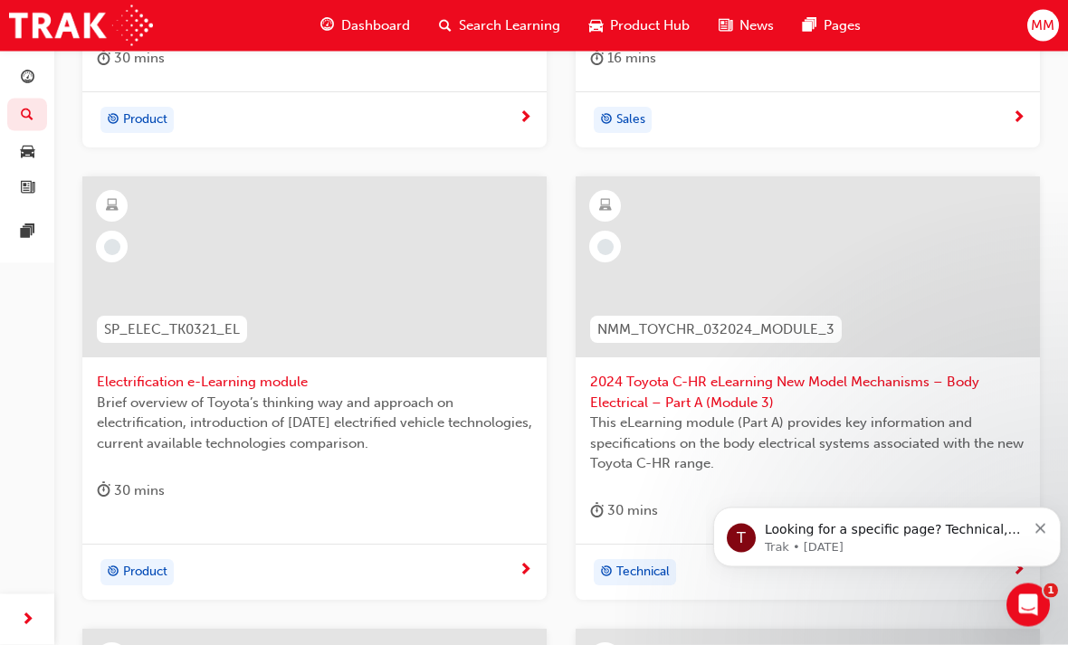
scroll to position [675, 0]
click at [332, 15] on span "guage-icon" at bounding box center [327, 25] width 14 height 23
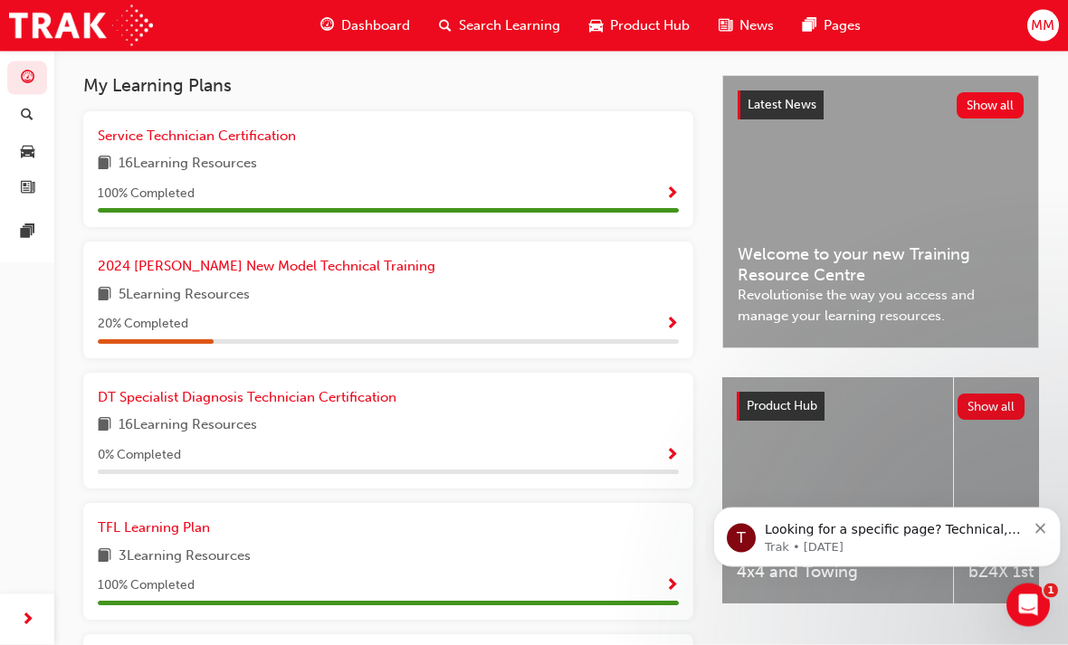
scroll to position [386, 0]
click at [162, 286] on span "5 Learning Resources" at bounding box center [184, 295] width 131 height 23
click at [177, 264] on span "2024 [PERSON_NAME] New Model Technical Training" at bounding box center [267, 266] width 338 height 16
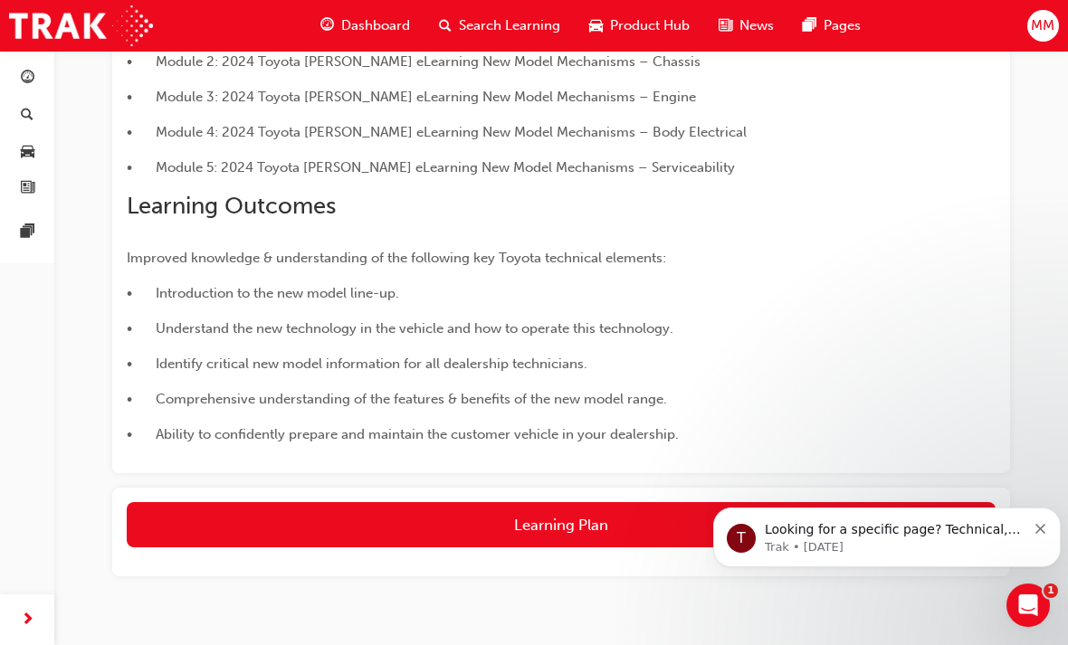
scroll to position [491, 0]
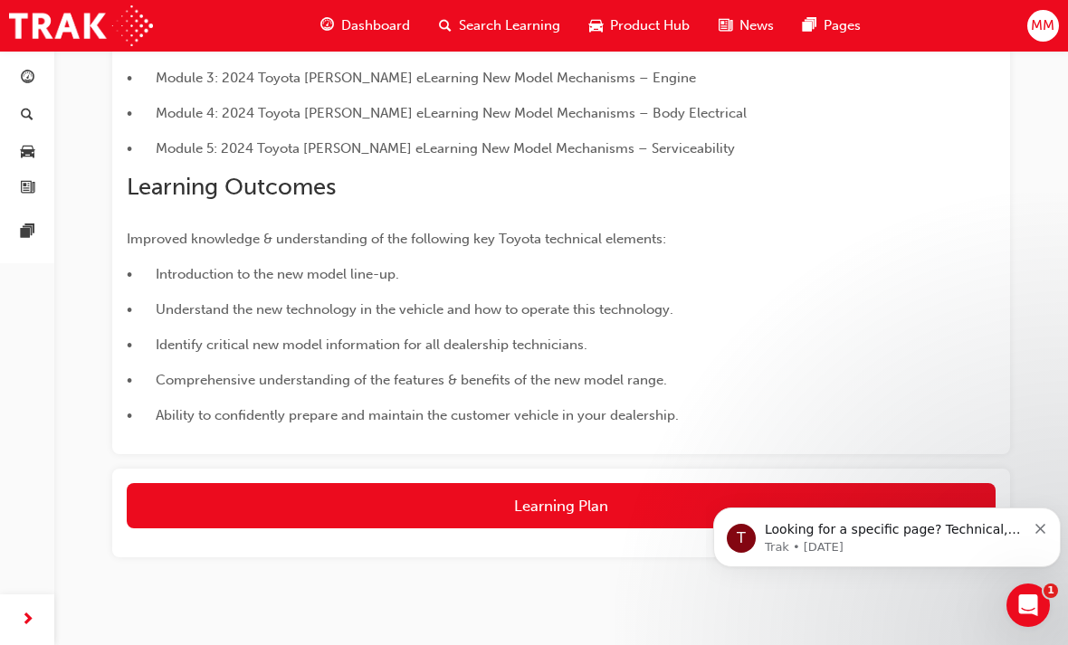
click at [573, 505] on button "Learning Plan" at bounding box center [561, 505] width 869 height 45
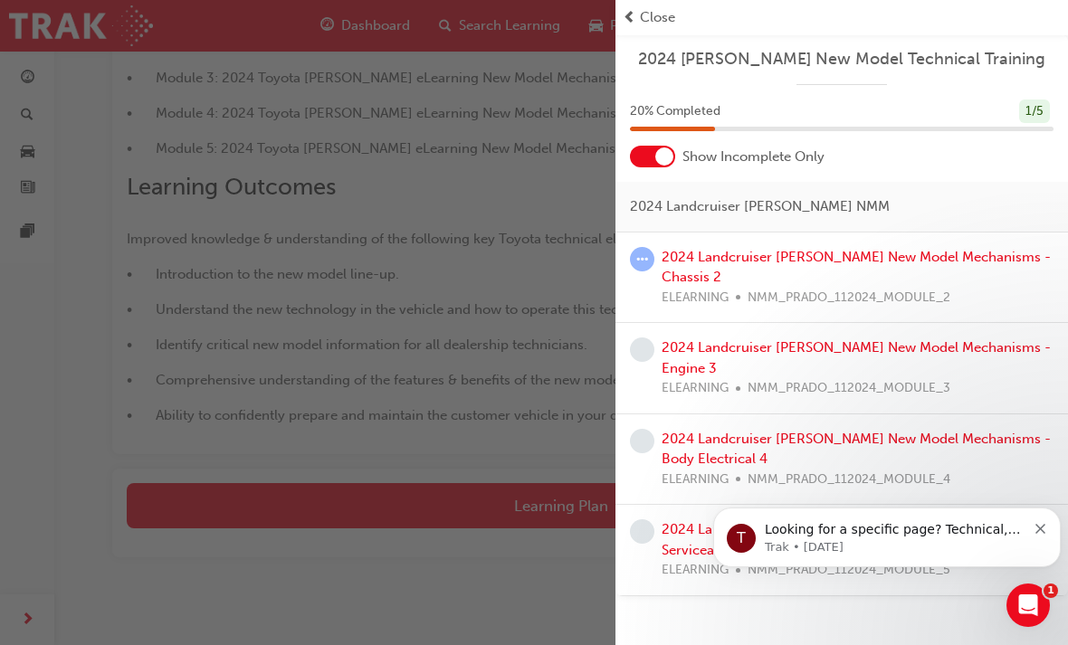
click at [721, 165] on span "Show Incomplete Only" at bounding box center [753, 157] width 142 height 21
click at [713, 260] on link "2024 Landcruiser [PERSON_NAME] New Model Mechanisms - Chassis 2" at bounding box center [856, 267] width 389 height 37
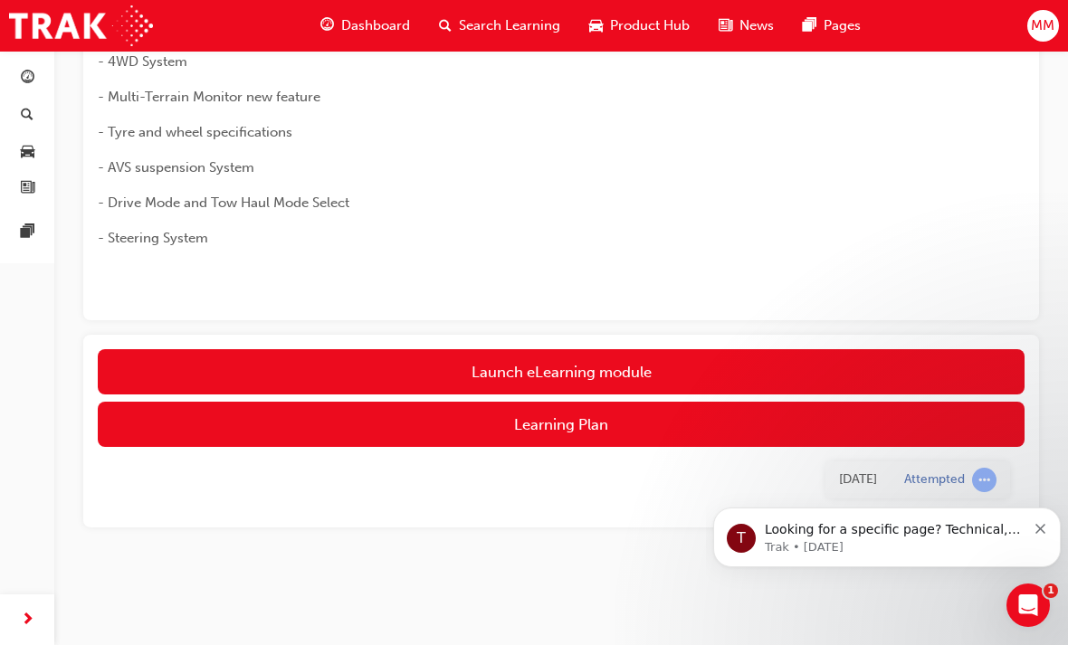
scroll to position [234, 0]
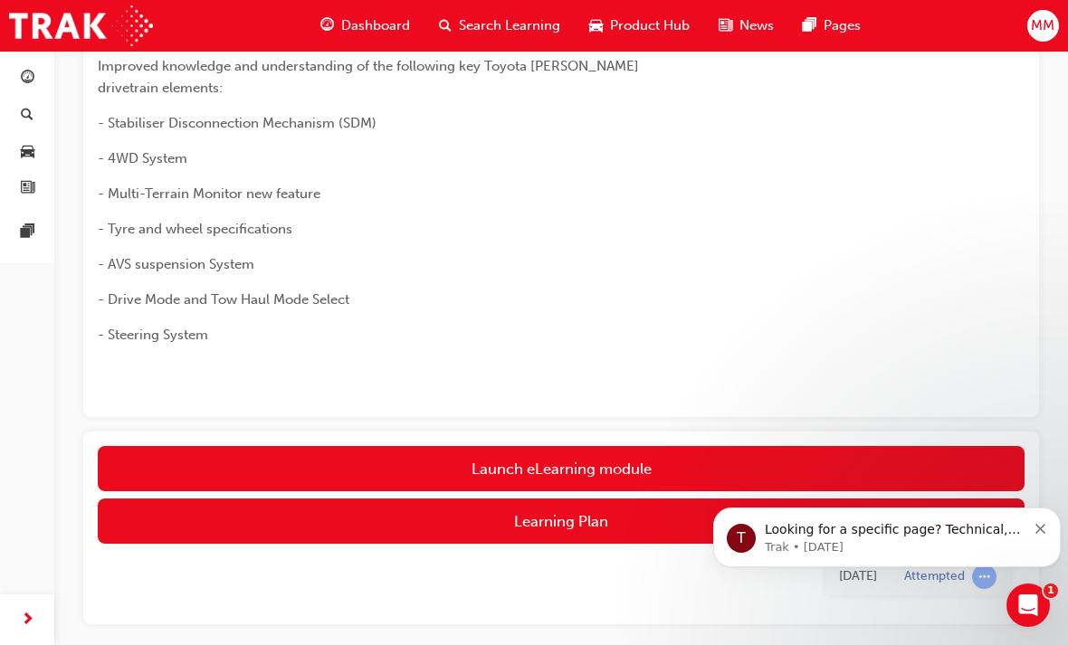
click at [615, 446] on link "Launch eLearning module" at bounding box center [561, 468] width 927 height 45
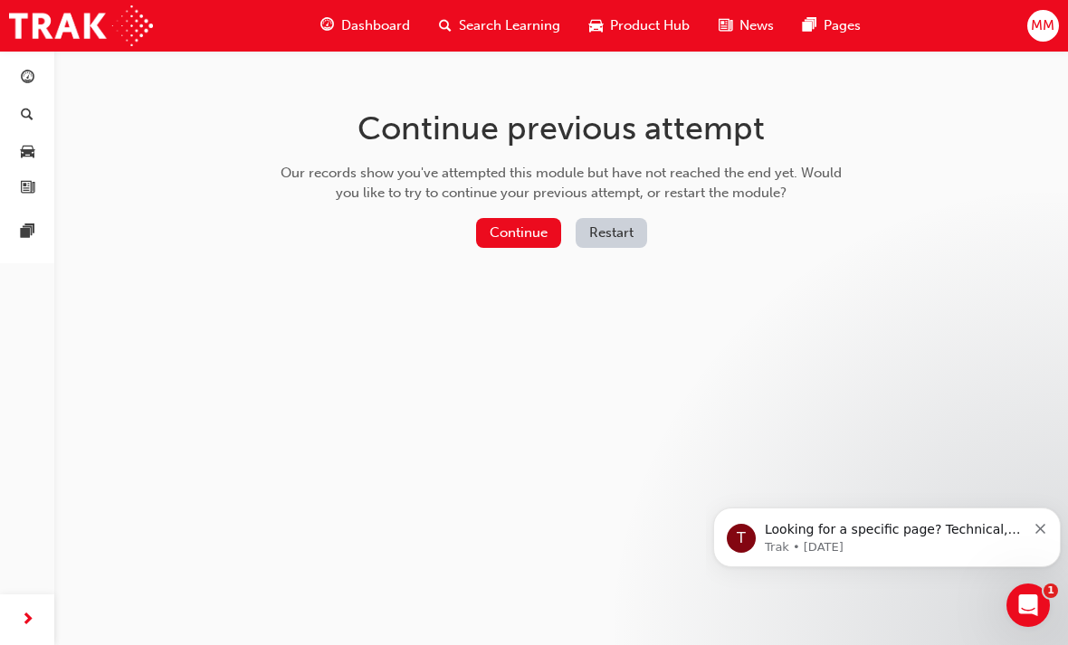
click at [510, 233] on button "Continue" at bounding box center [518, 233] width 85 height 30
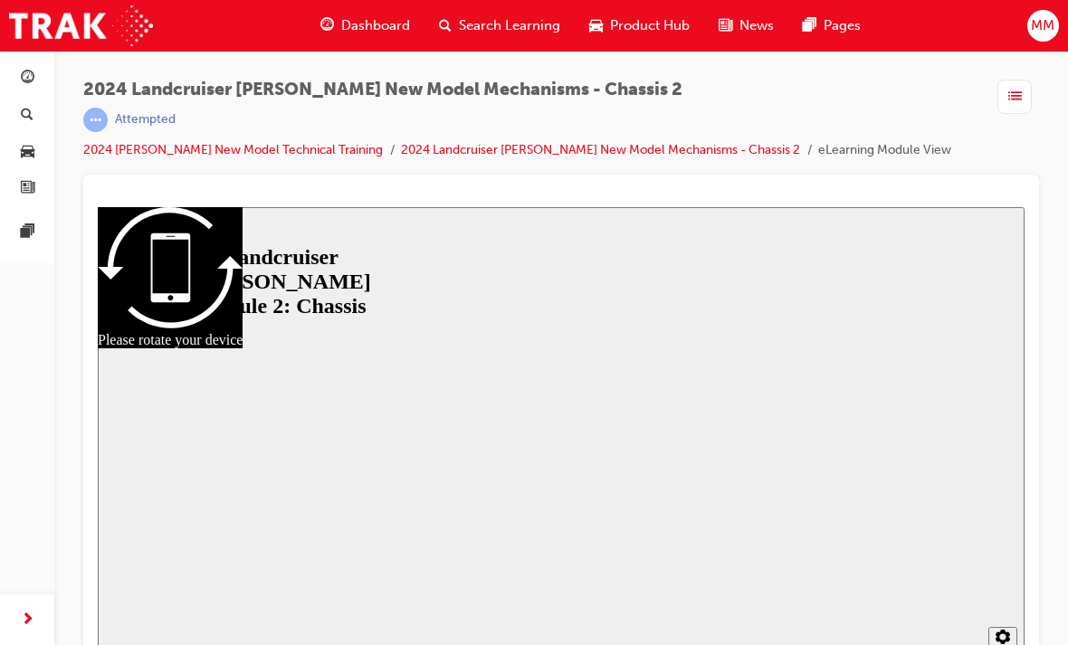
scroll to position [24, 0]
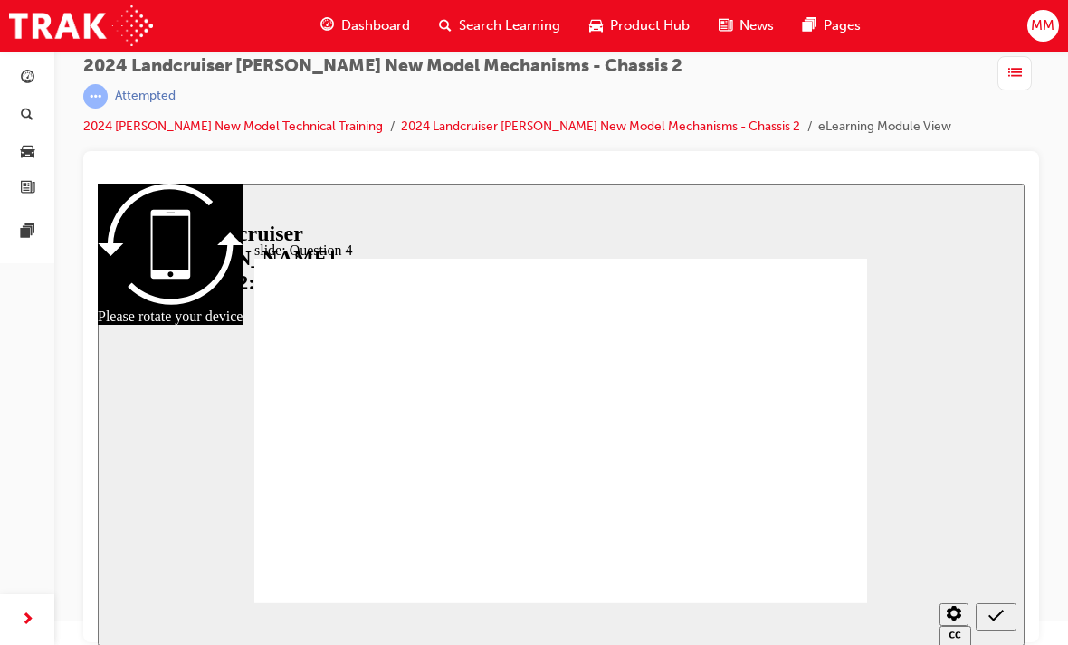
radio input "true"
radio input "false"
radio input "true"
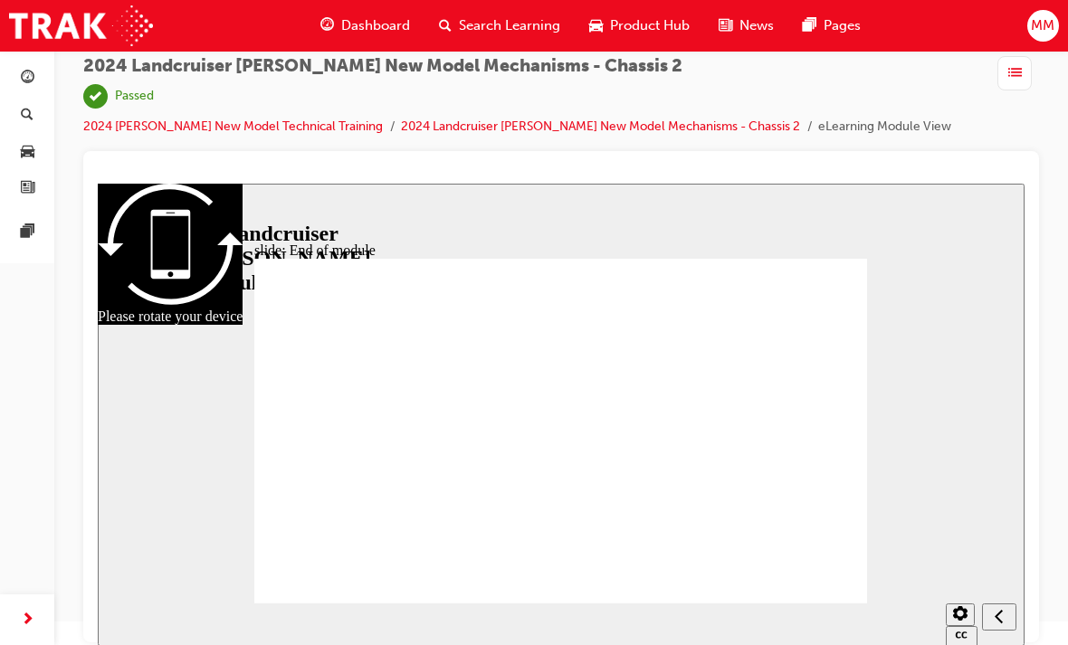
click at [376, 15] on span "Dashboard" at bounding box center [375, 25] width 69 height 21
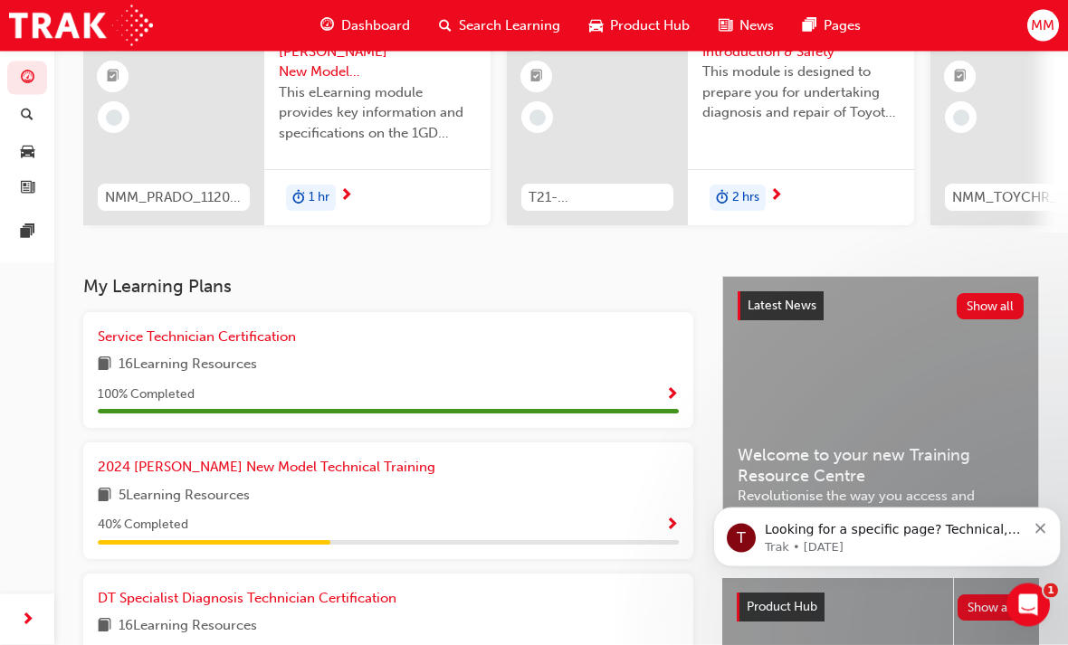
scroll to position [194, 0]
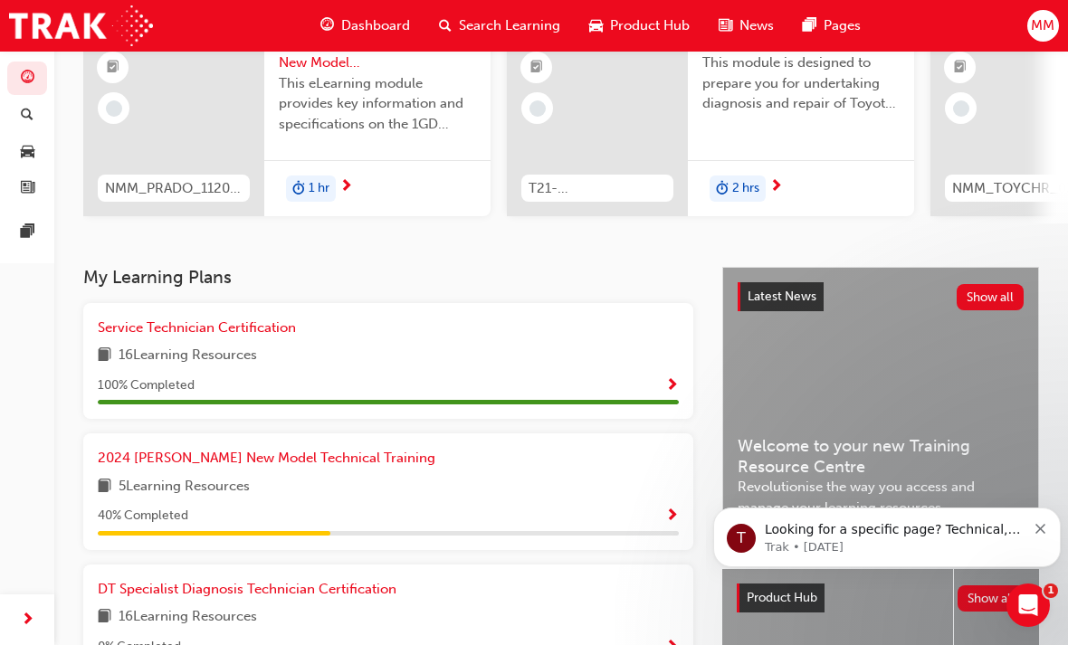
click at [320, 462] on link "2024 [PERSON_NAME] New Model Technical Training" at bounding box center [270, 458] width 345 height 21
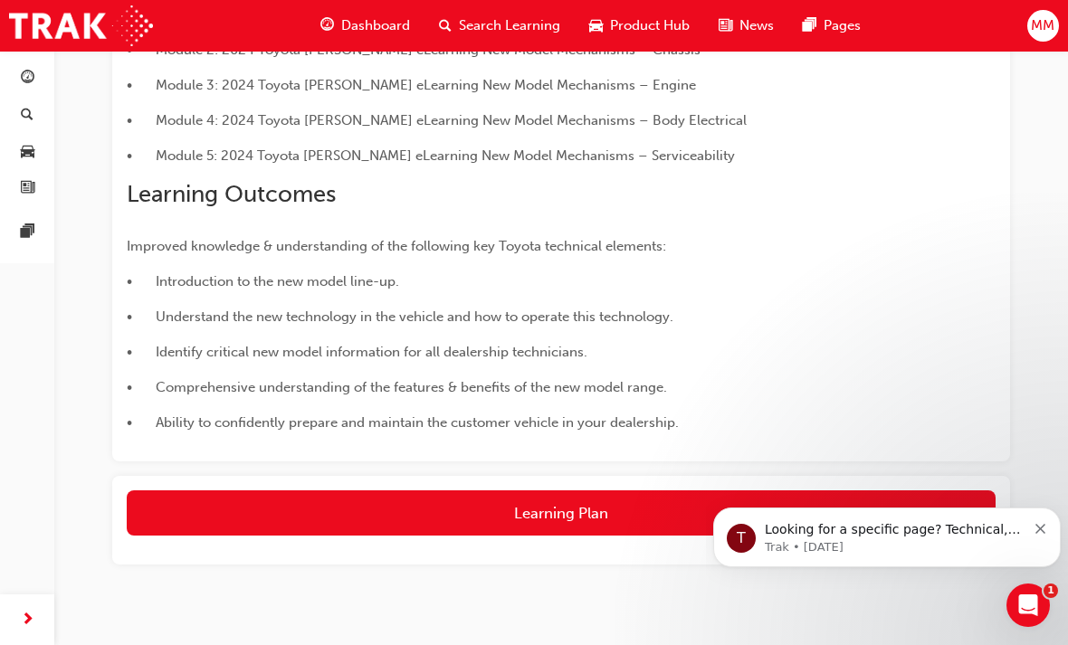
scroll to position [491, 0]
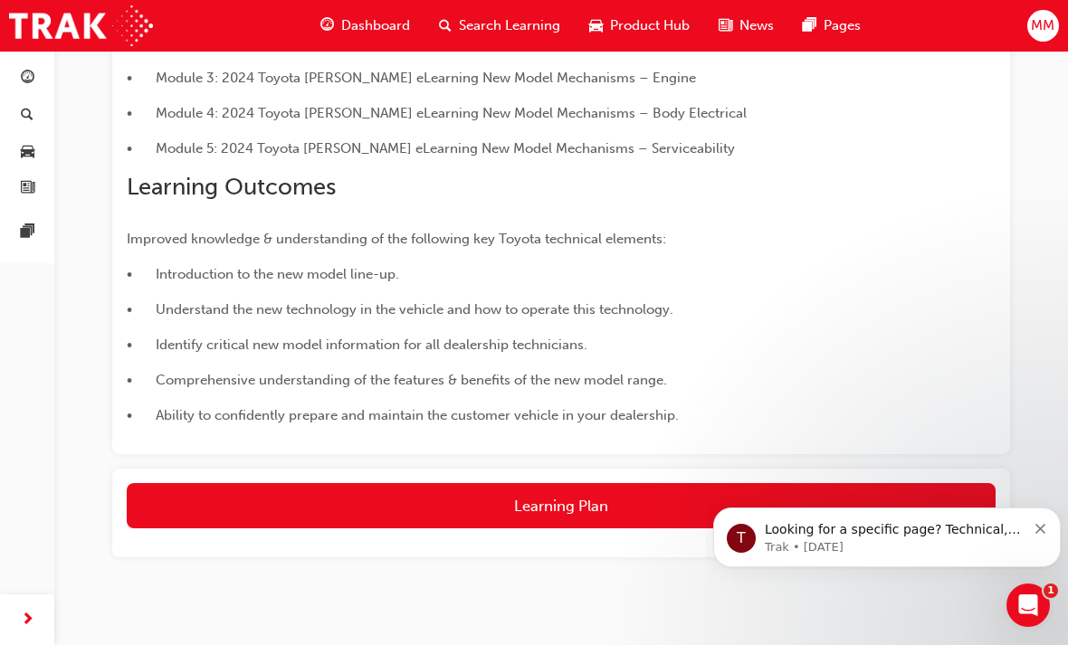
click at [611, 501] on button "Learning Plan" at bounding box center [561, 505] width 869 height 45
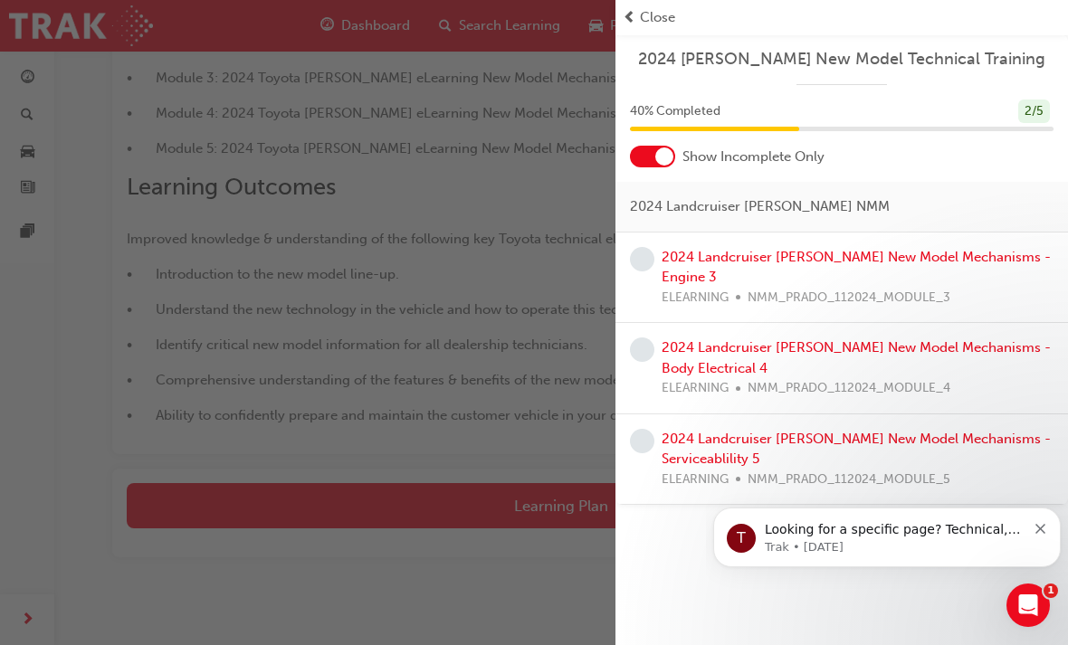
click at [707, 260] on link "2024 Landcruiser [PERSON_NAME] New Model Mechanisms - Engine 3" at bounding box center [856, 267] width 389 height 37
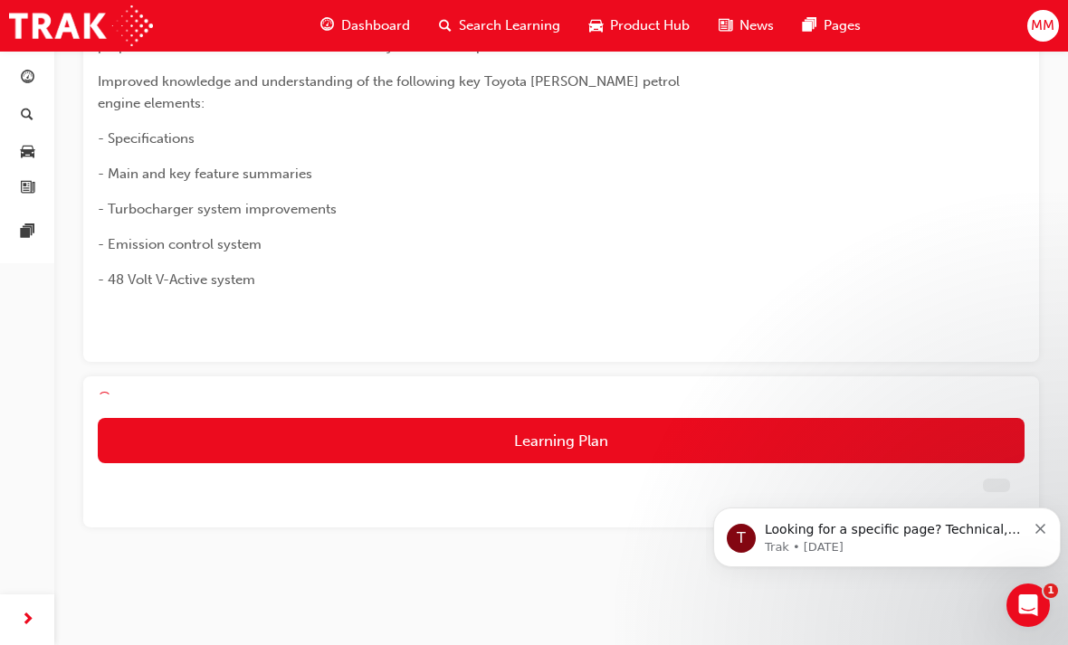
scroll to position [100, 0]
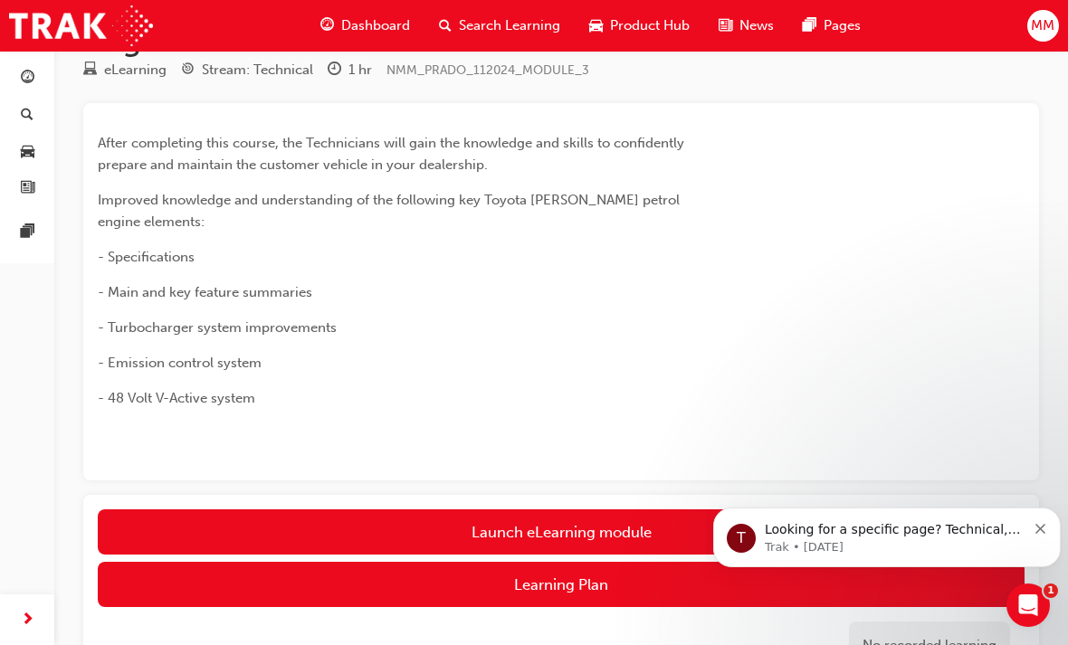
click at [516, 510] on link "Launch eLearning module" at bounding box center [561, 532] width 927 height 45
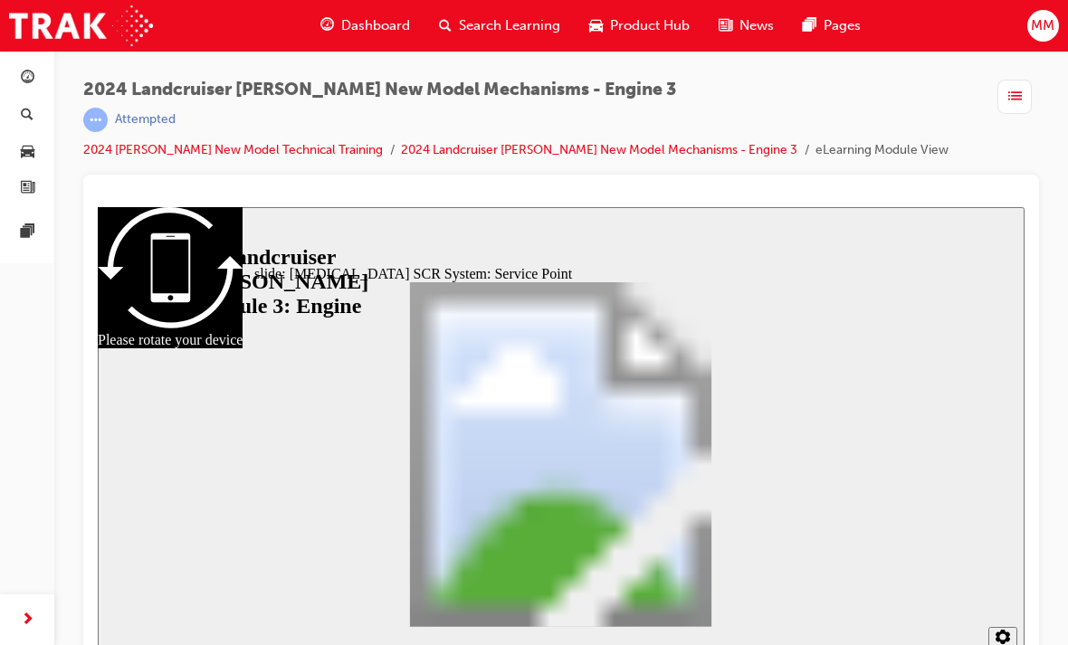
scroll to position [24, 0]
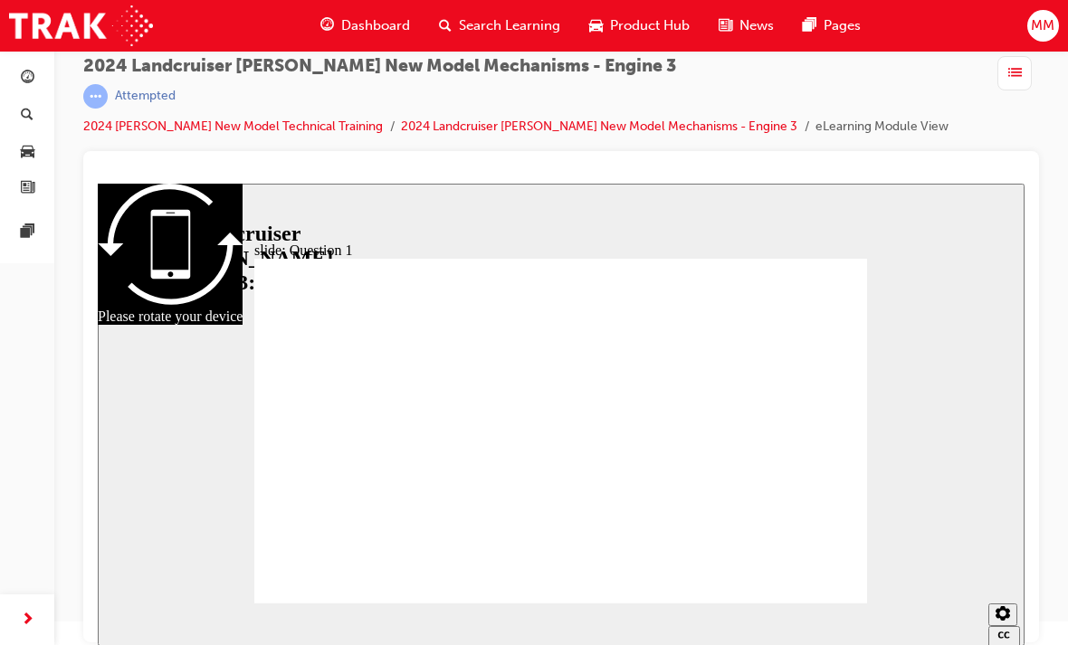
radio input "true"
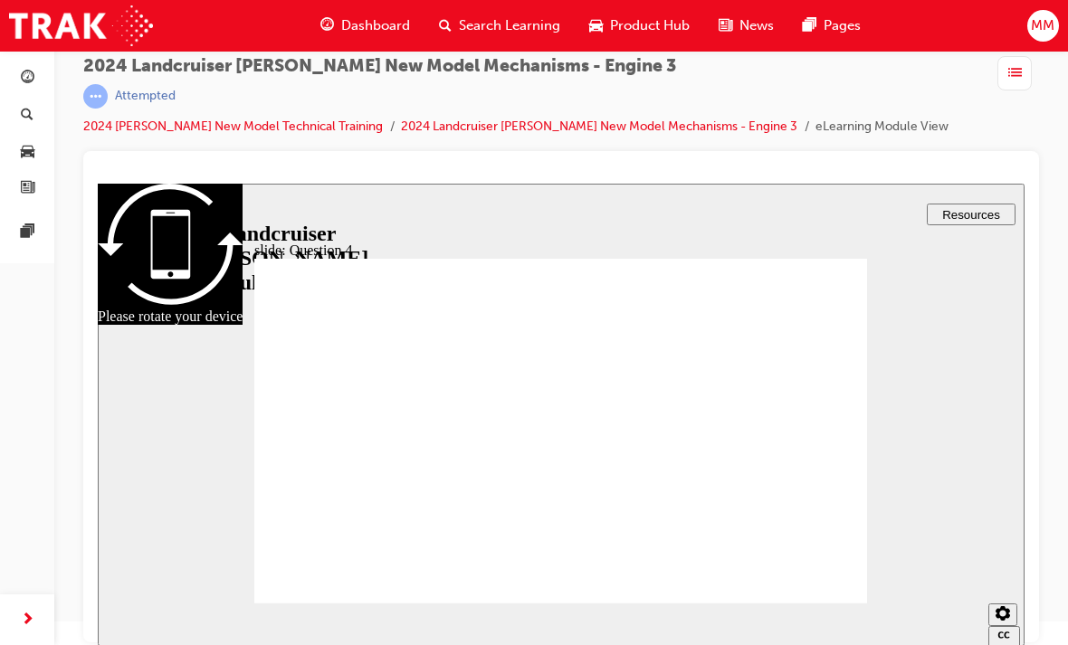
radio input "false"
radio input "true"
